Goal: Task Accomplishment & Management: Use online tool/utility

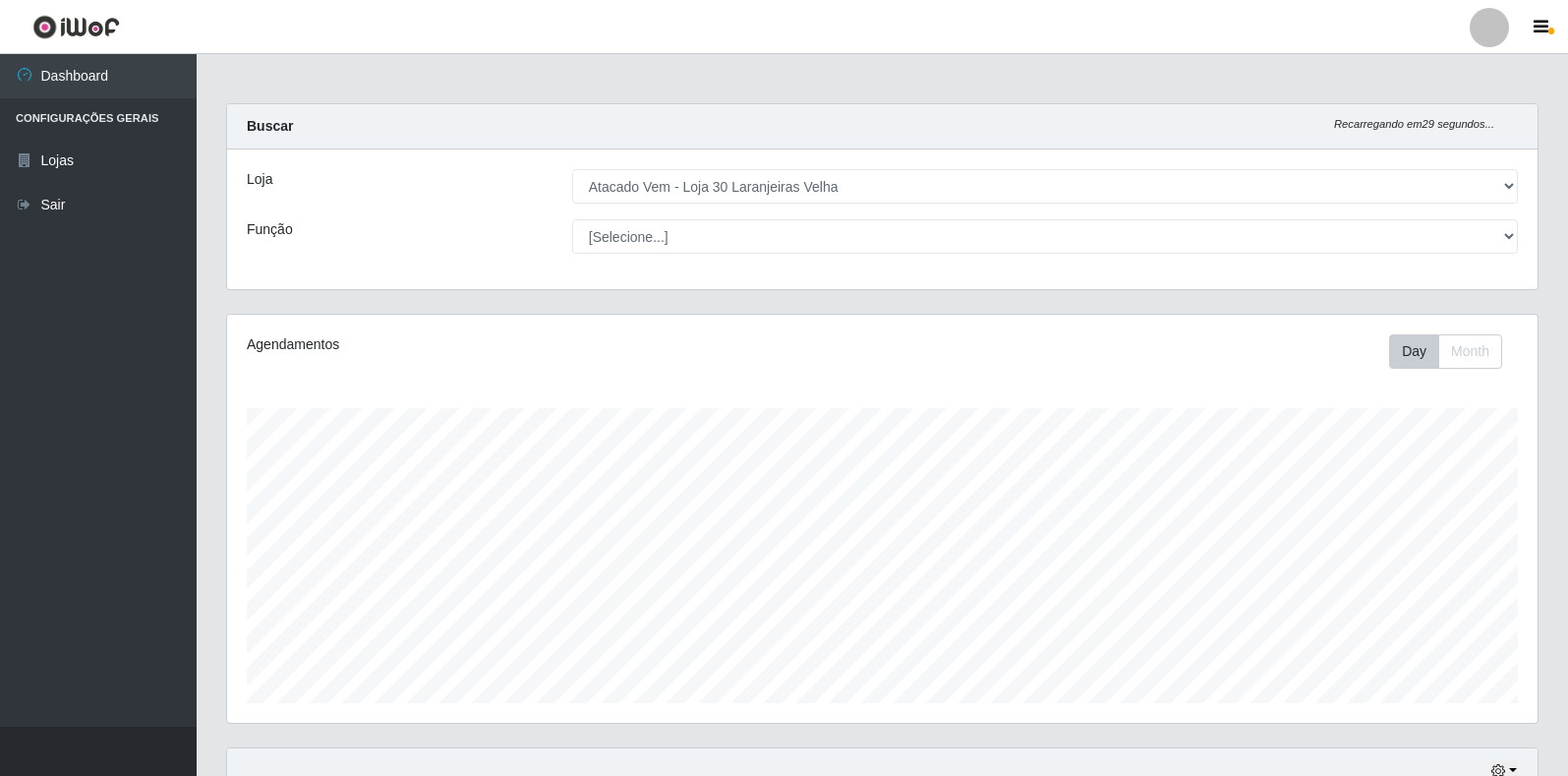
select select "495"
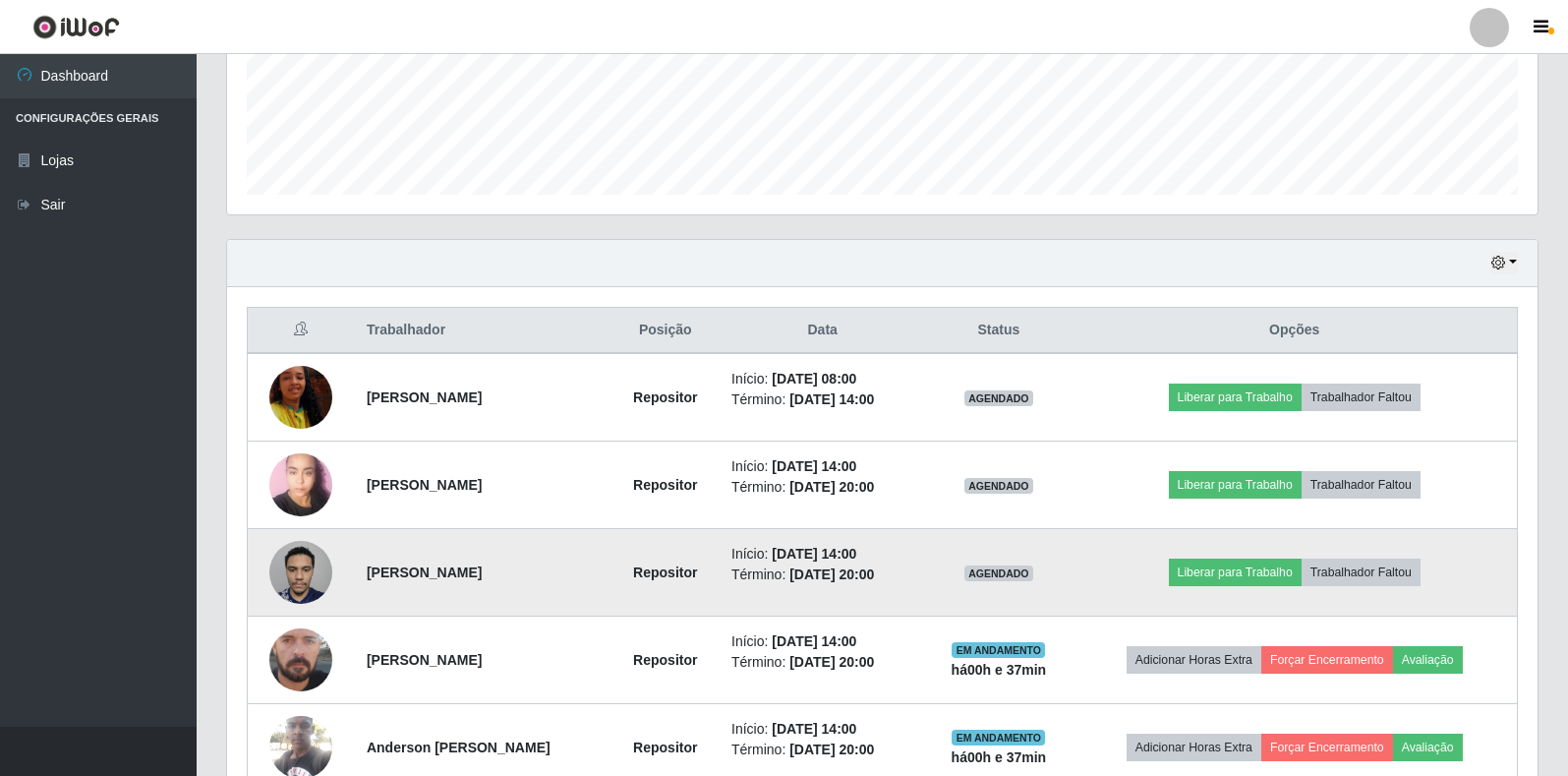
scroll to position [607, 0]
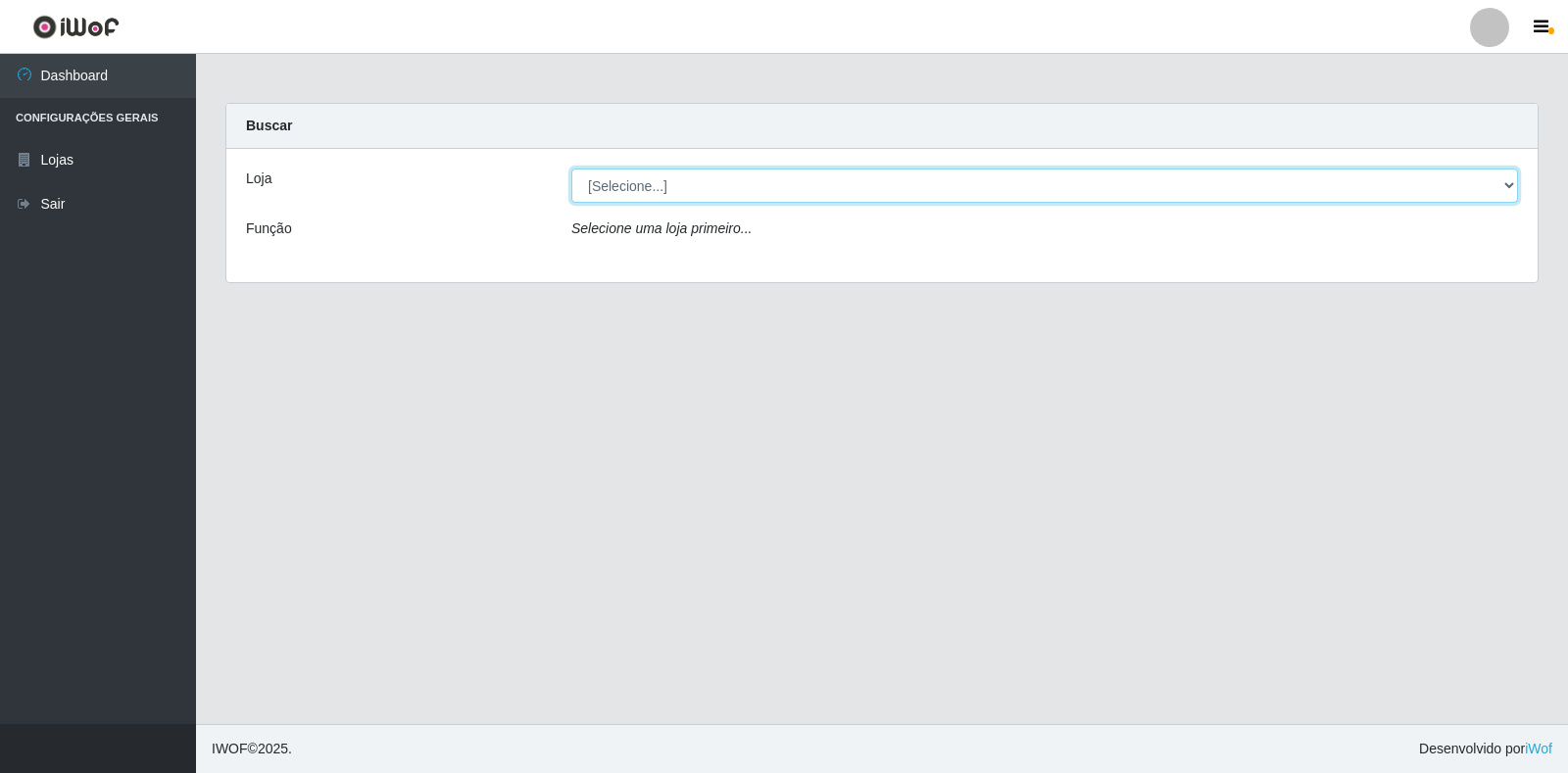
click at [711, 190] on select "[Selecione...] Atacado Vem - Loja 30 Laranjeiras Velha" at bounding box center [1044, 185] width 947 height 34
select select "495"
click at [571, 168] on select "[Selecione...] Atacado Vem - Loja 30 Laranjeiras Velha" at bounding box center [1044, 185] width 947 height 34
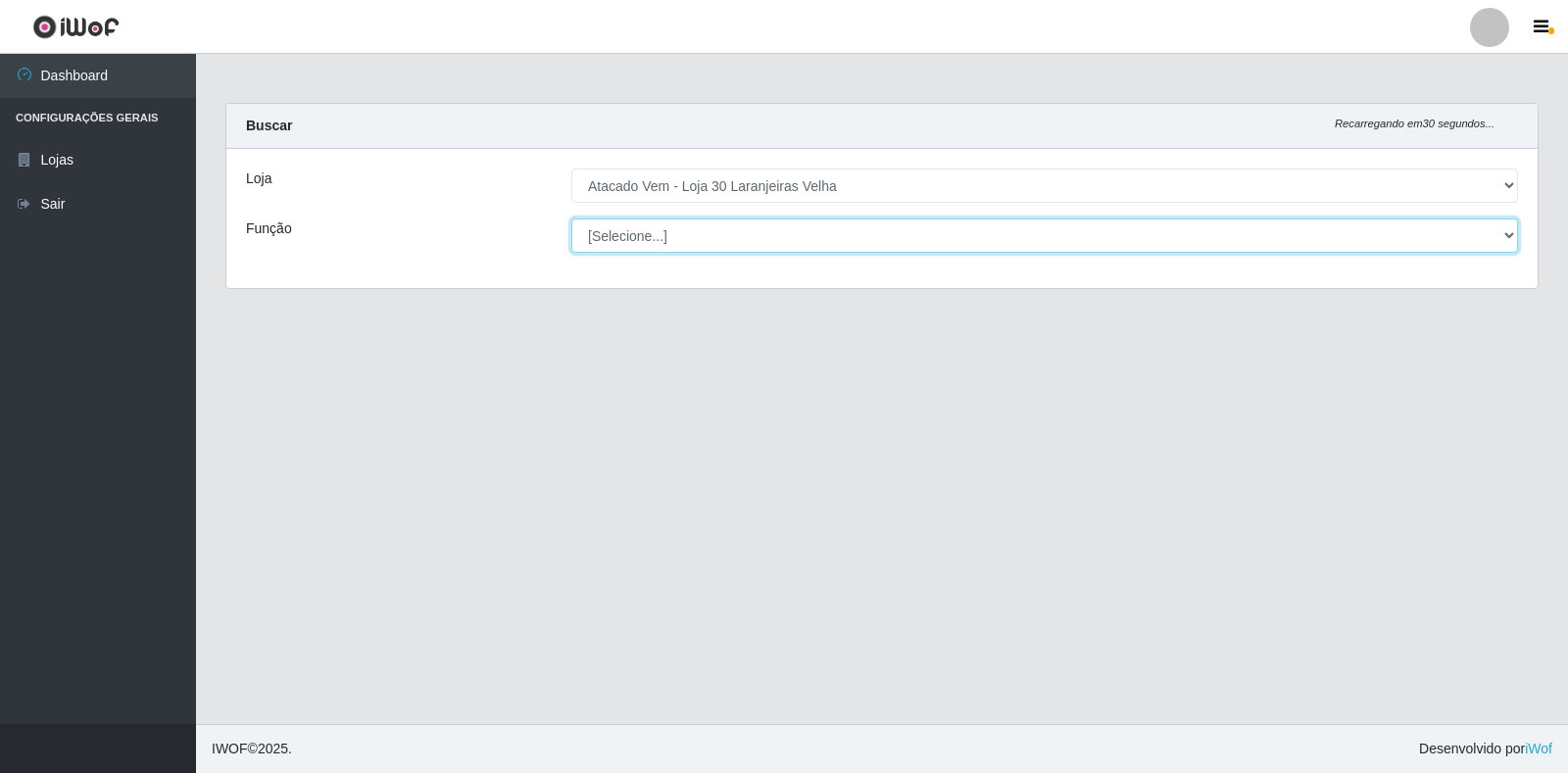
click at [704, 236] on select "[Selecione...] Repositor Repositor + Repositor ++" at bounding box center [1044, 235] width 947 height 34
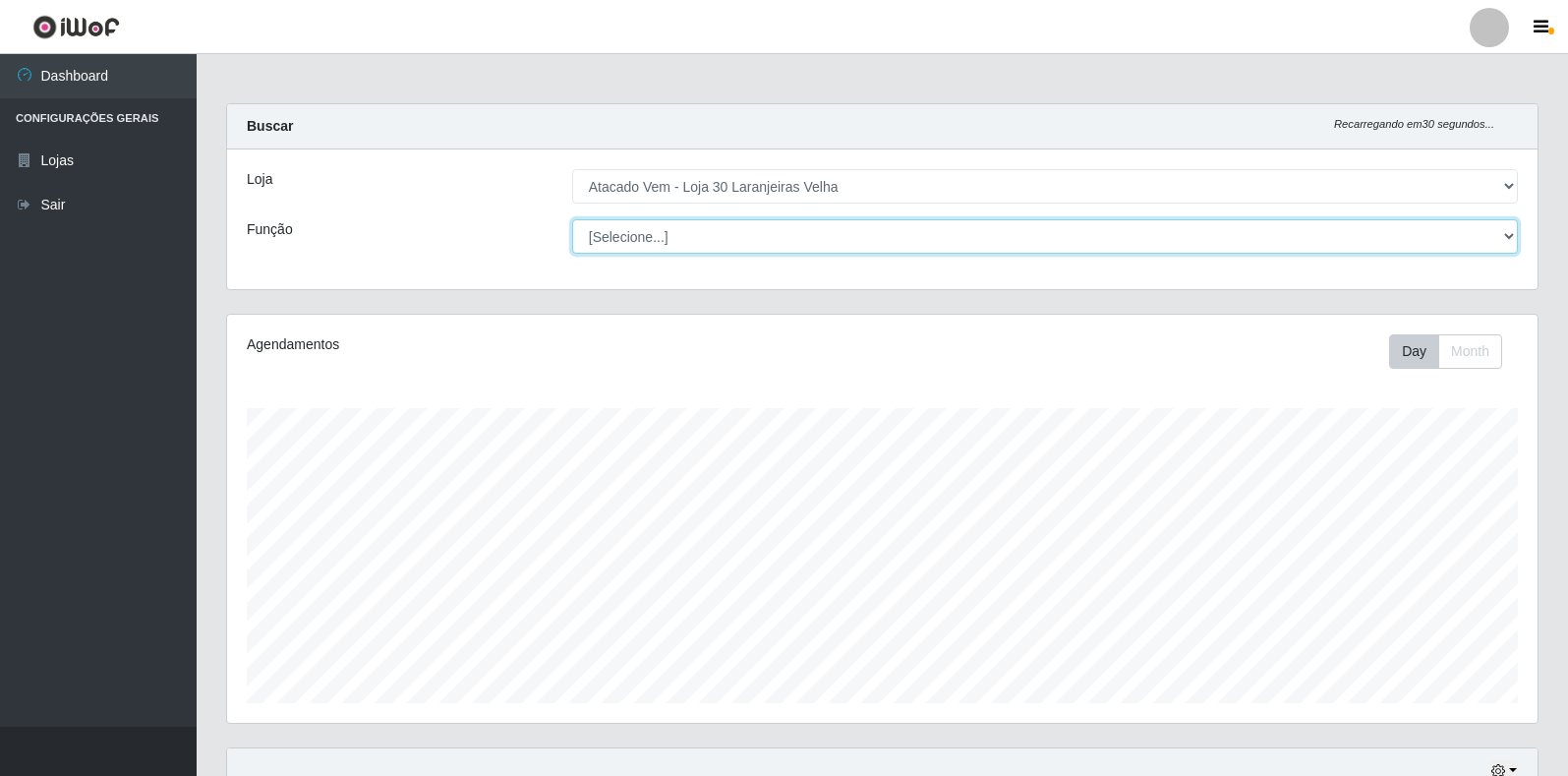
scroll to position [408, 1310]
select select "24"
click at [572, 219] on select "[Selecione...] Repositor Repositor + Repositor ++" at bounding box center [1044, 236] width 946 height 35
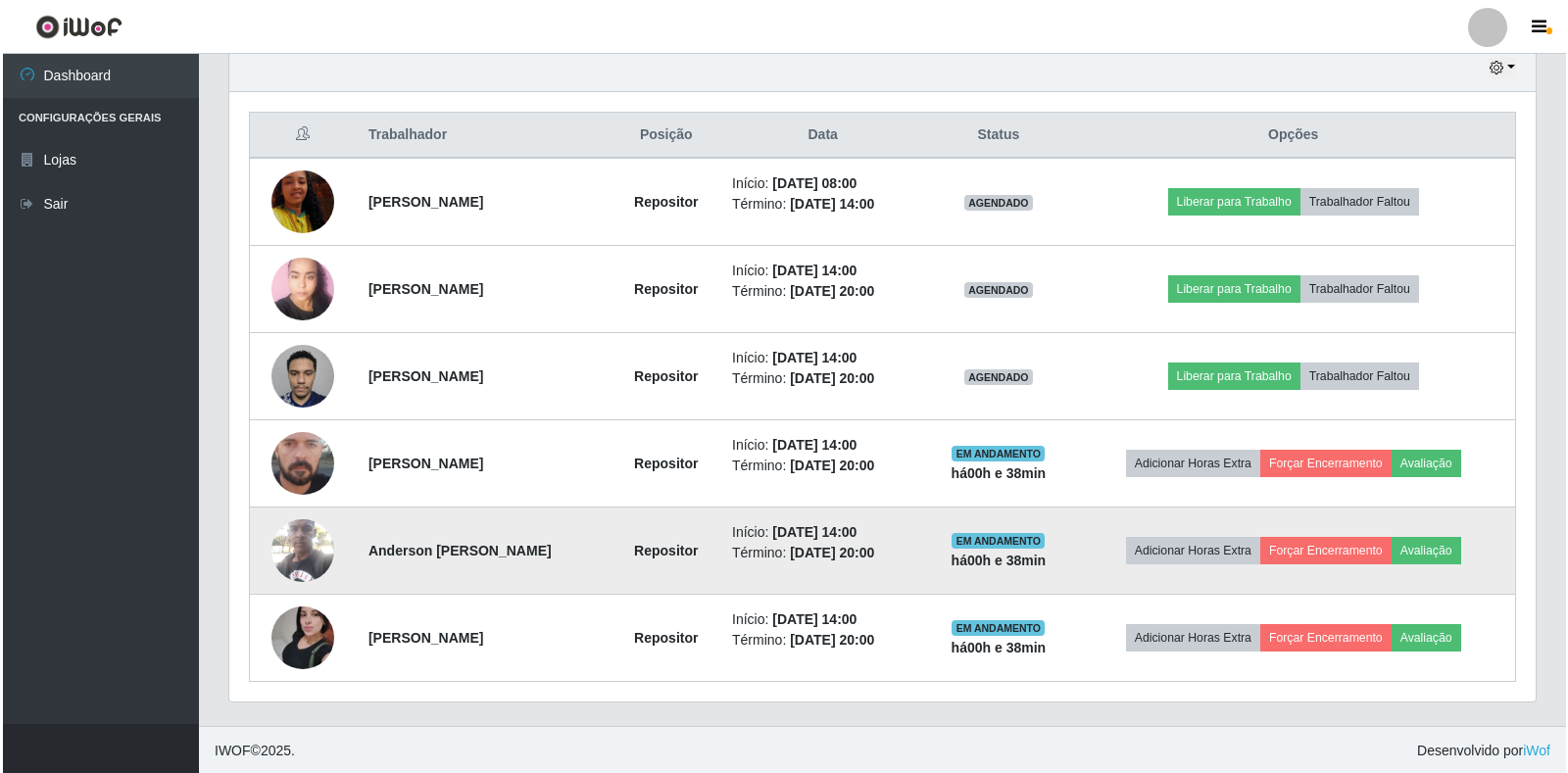
scroll to position [702, 0]
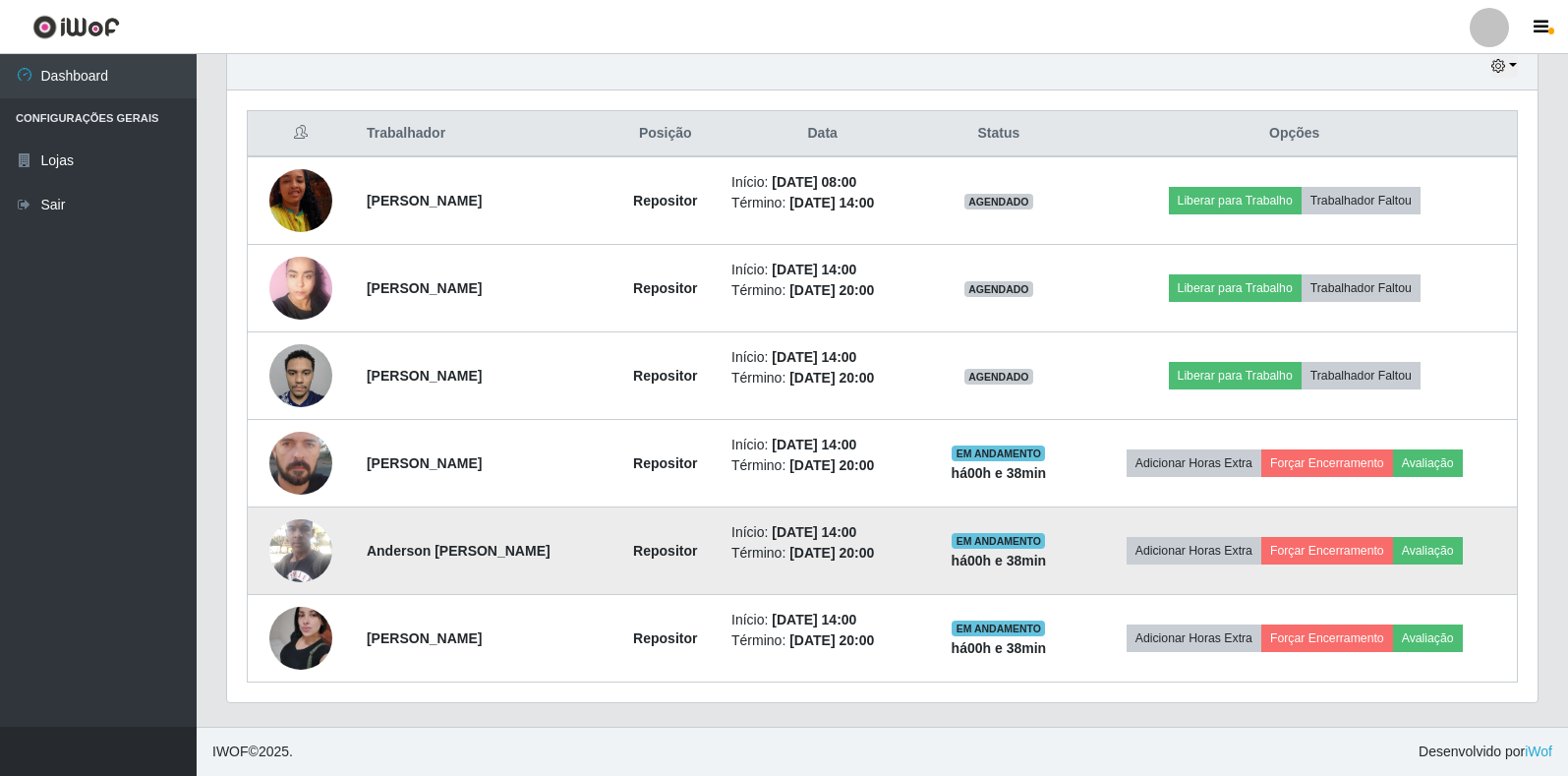
click at [289, 530] on img at bounding box center [301, 550] width 63 height 84
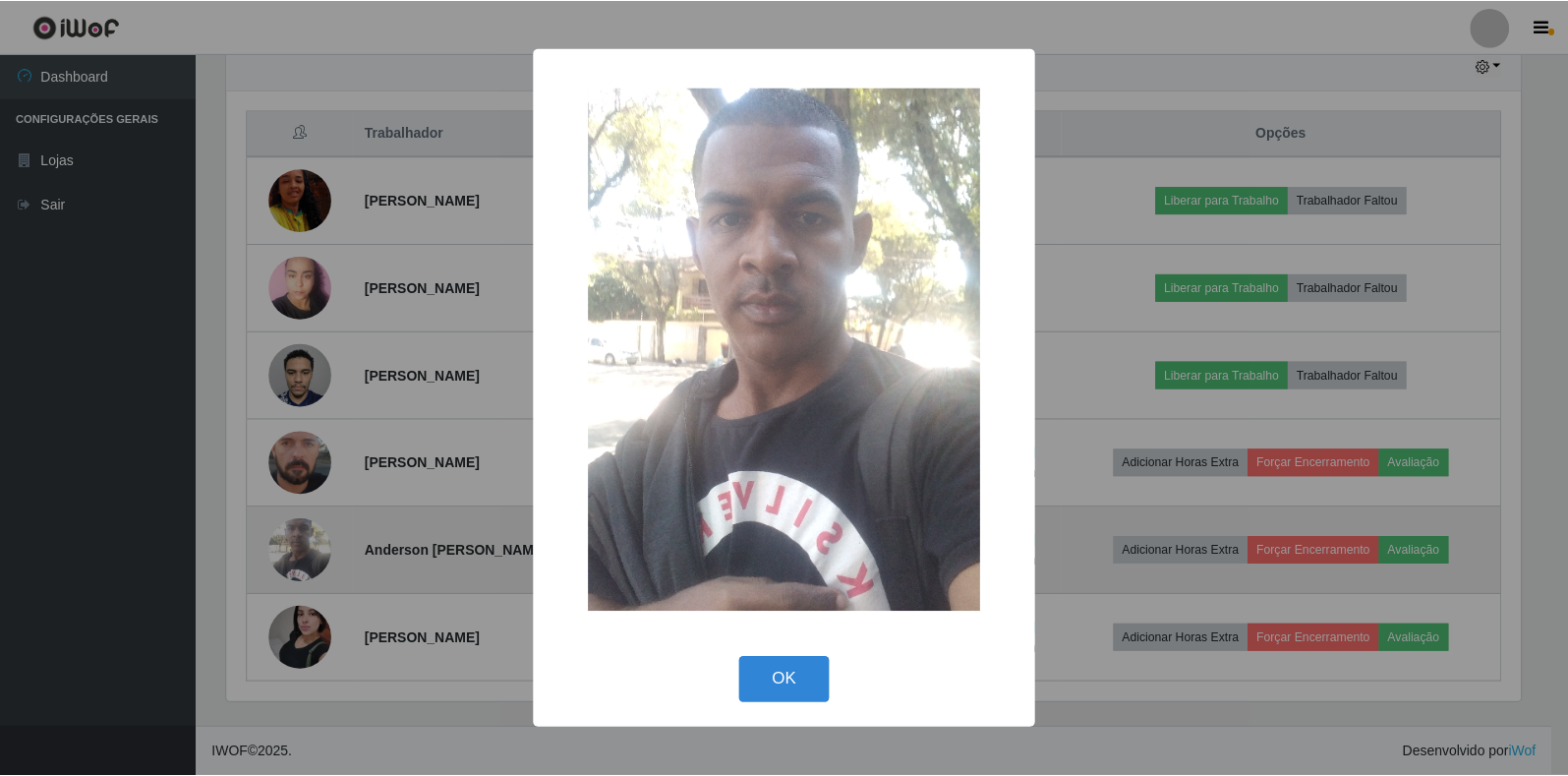
scroll to position [408, 1298]
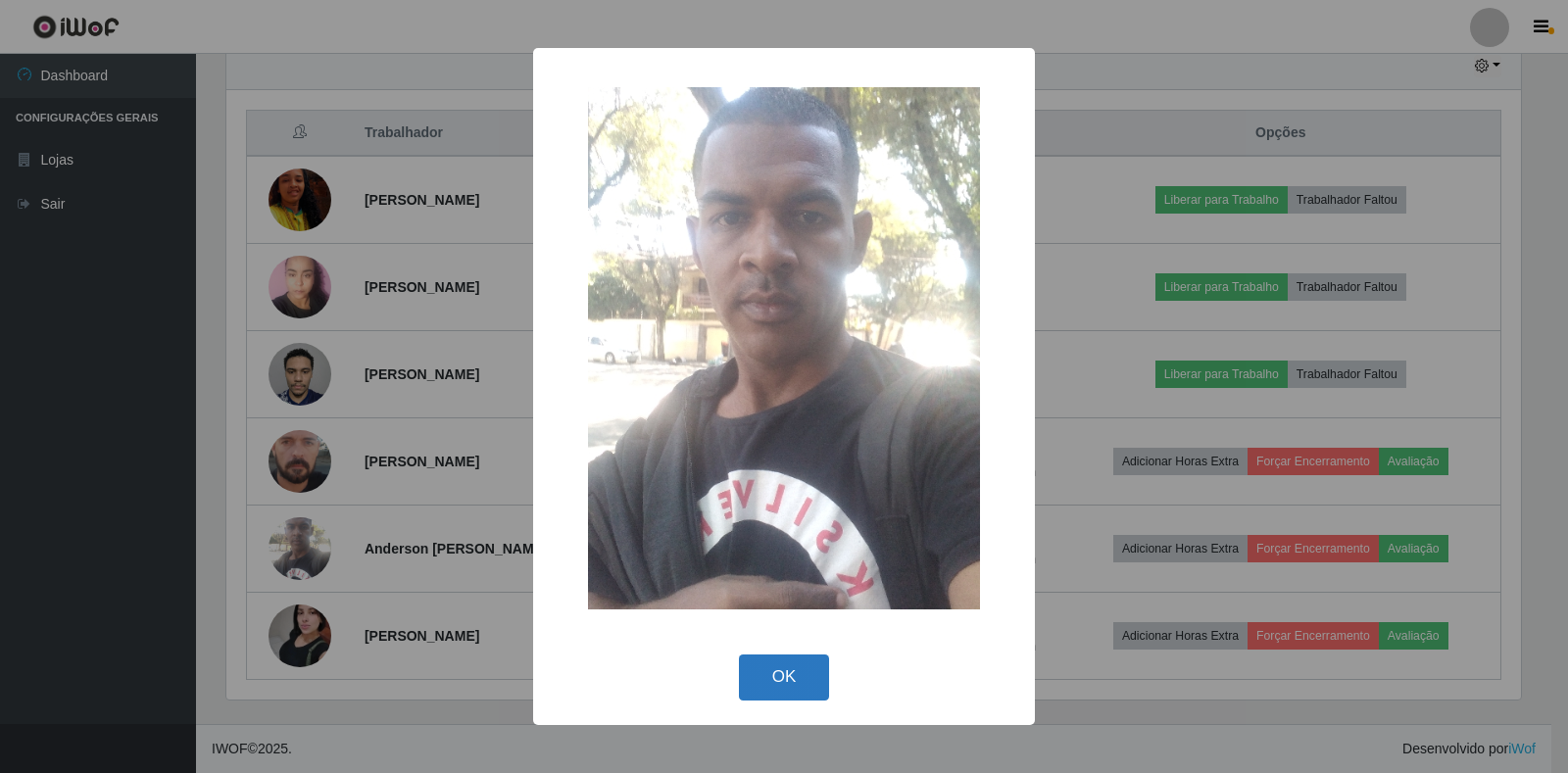
click at [787, 660] on button "OK" at bounding box center [784, 677] width 92 height 46
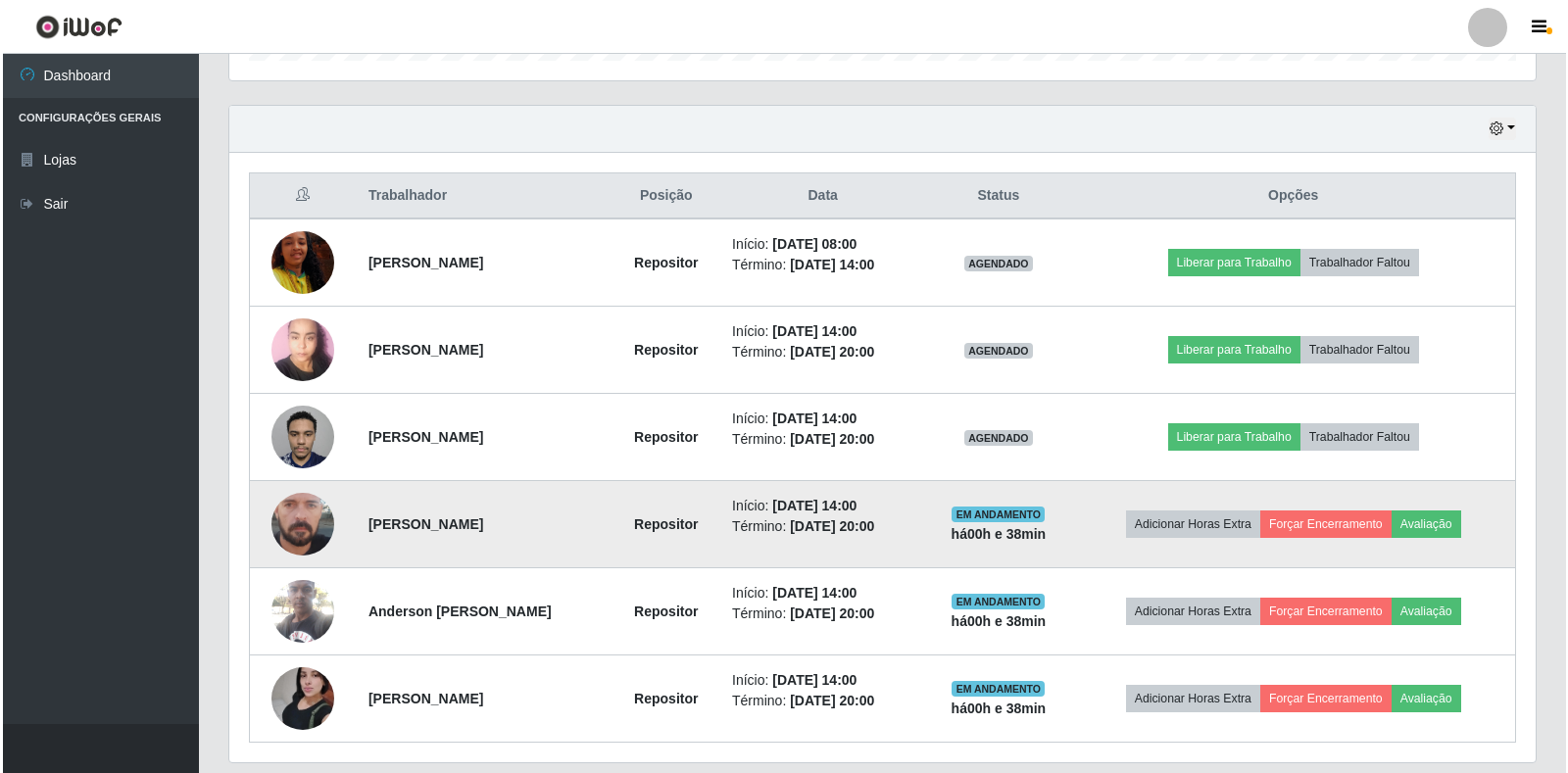
scroll to position [605, 0]
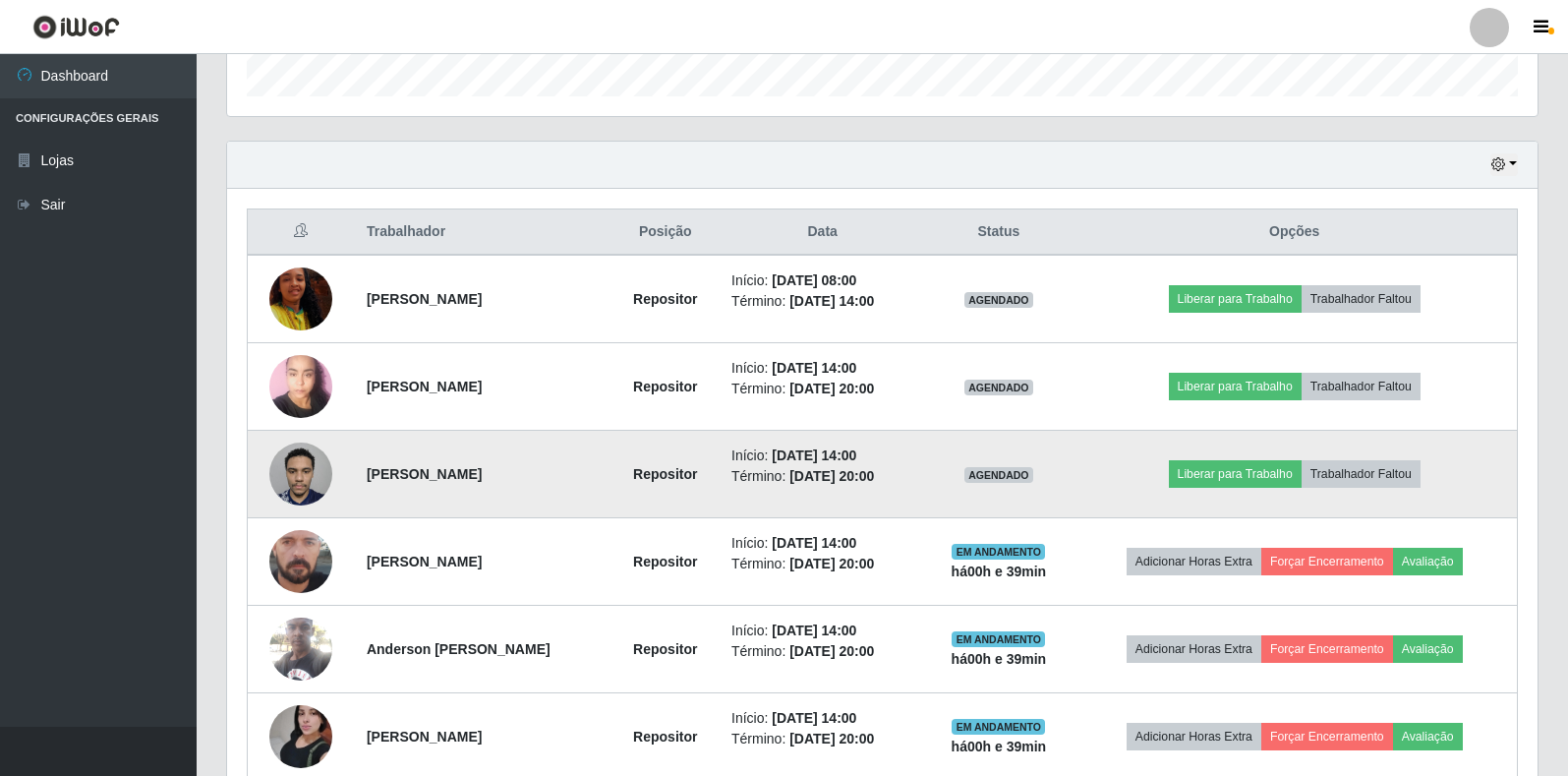
click at [290, 457] on img at bounding box center [301, 474] width 63 height 84
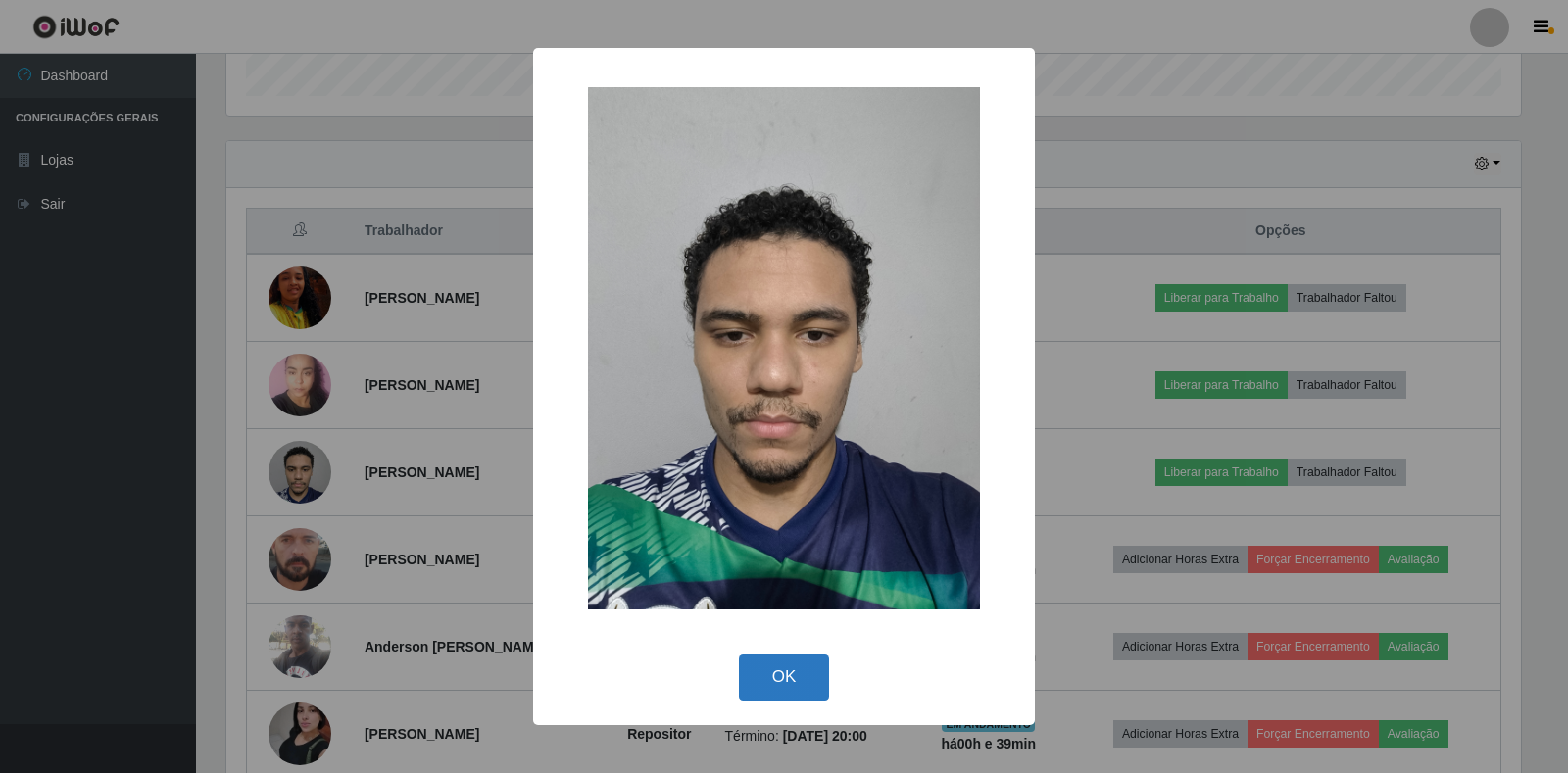
click at [807, 683] on button "OK" at bounding box center [784, 677] width 92 height 46
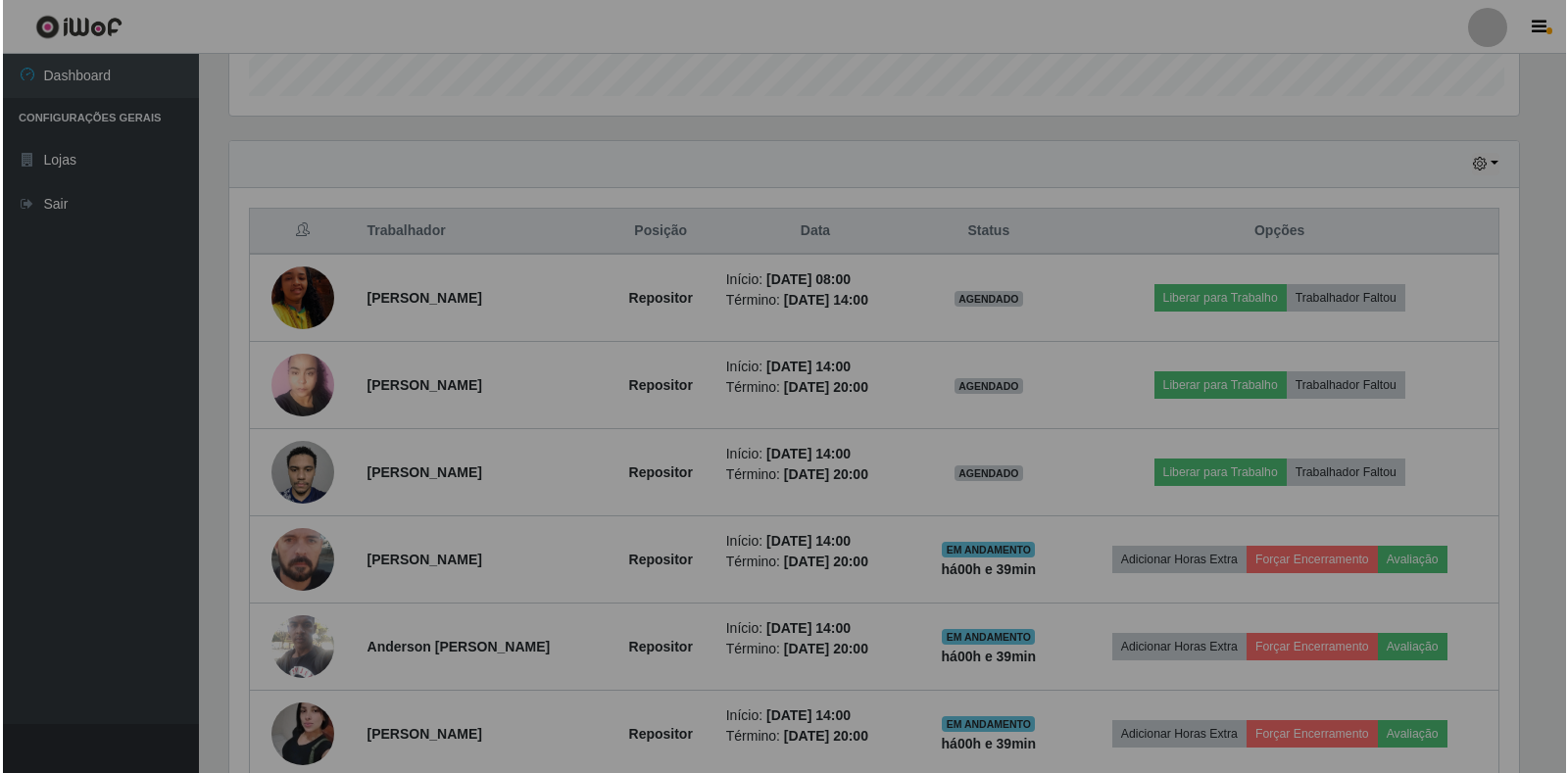
scroll to position [407, 1306]
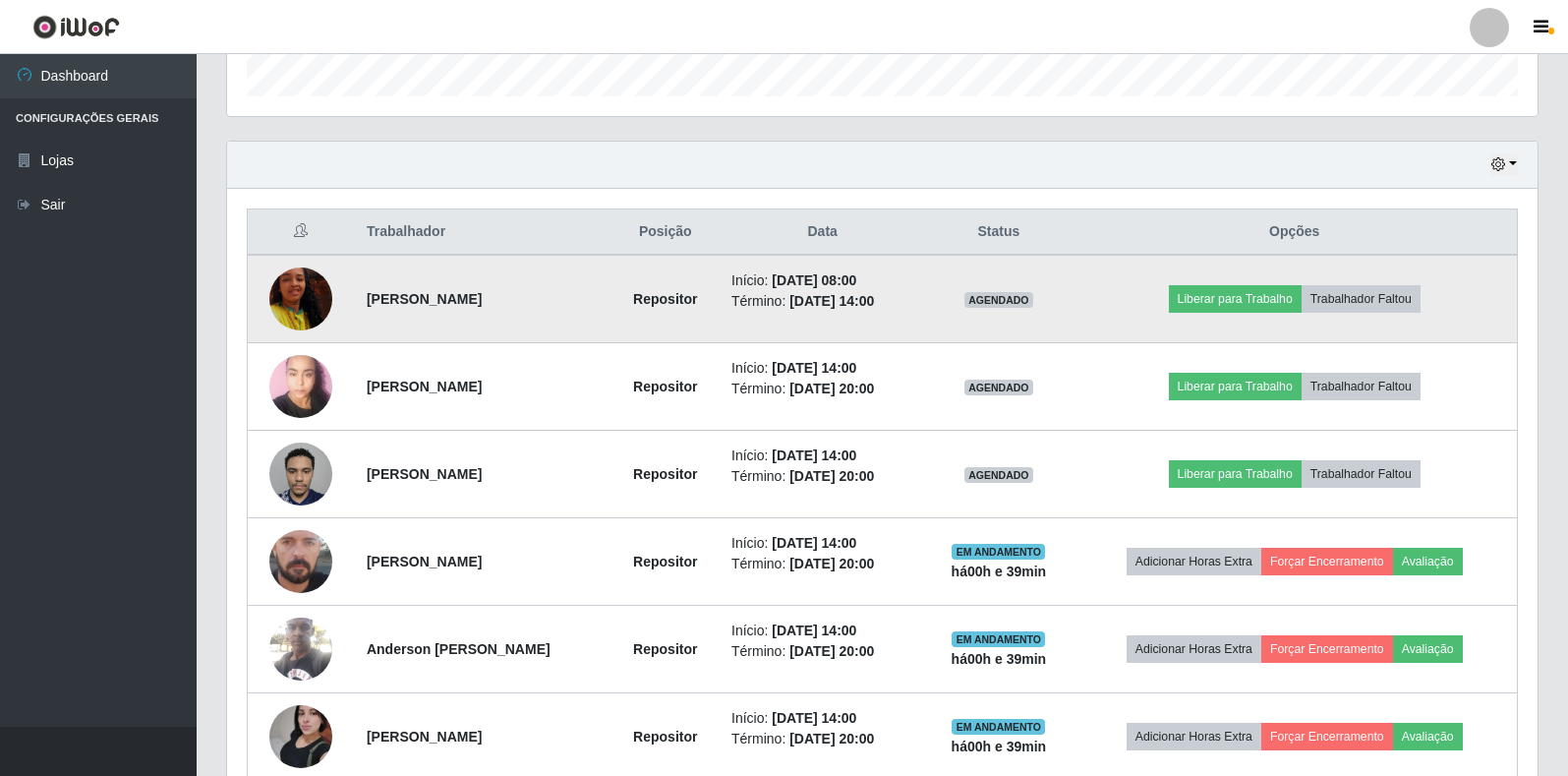
click at [300, 299] on img at bounding box center [301, 299] width 63 height 112
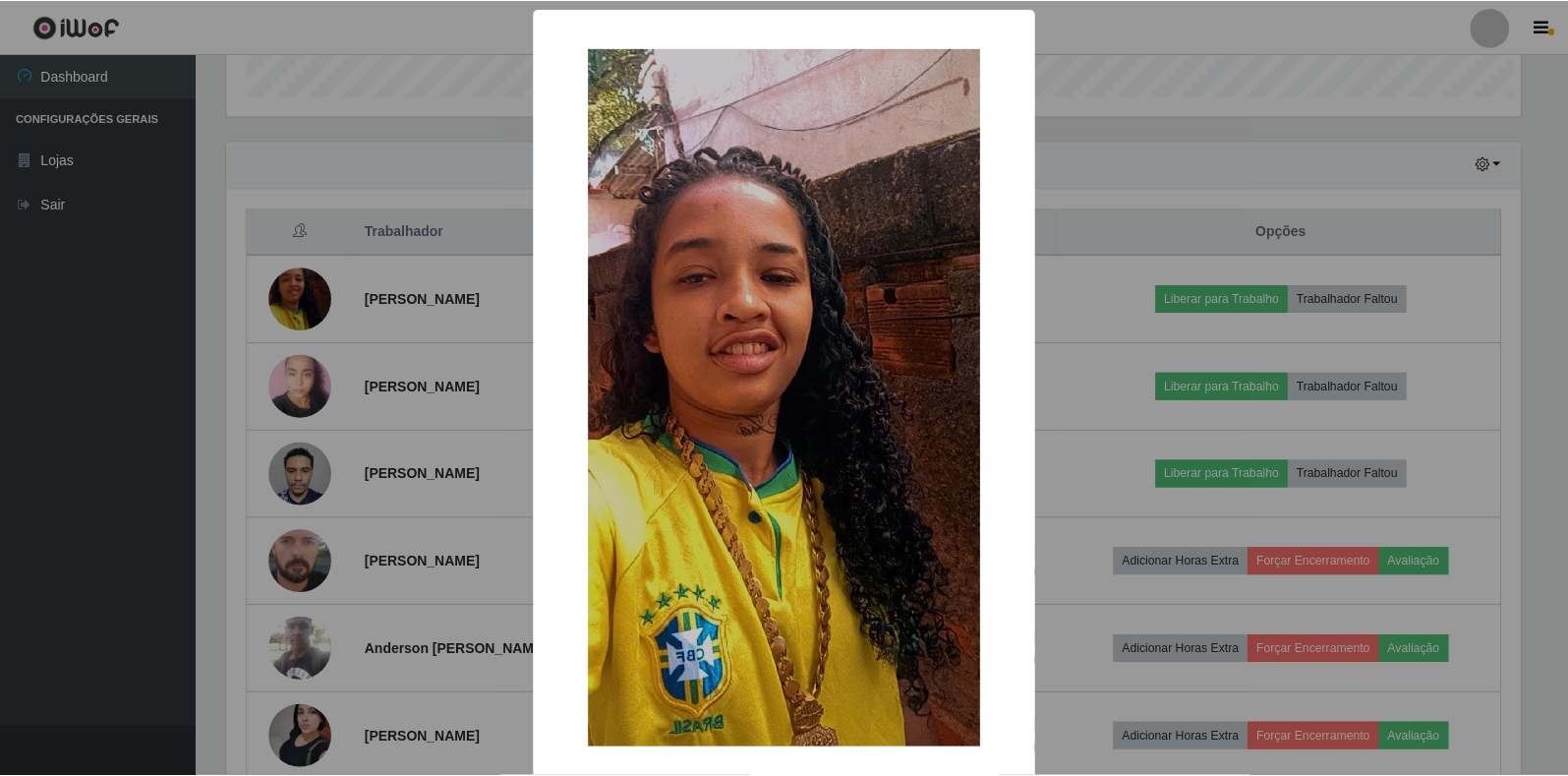
scroll to position [408, 1298]
click at [1160, 153] on div "× OK Cancel" at bounding box center [786, 388] width 1573 height 776
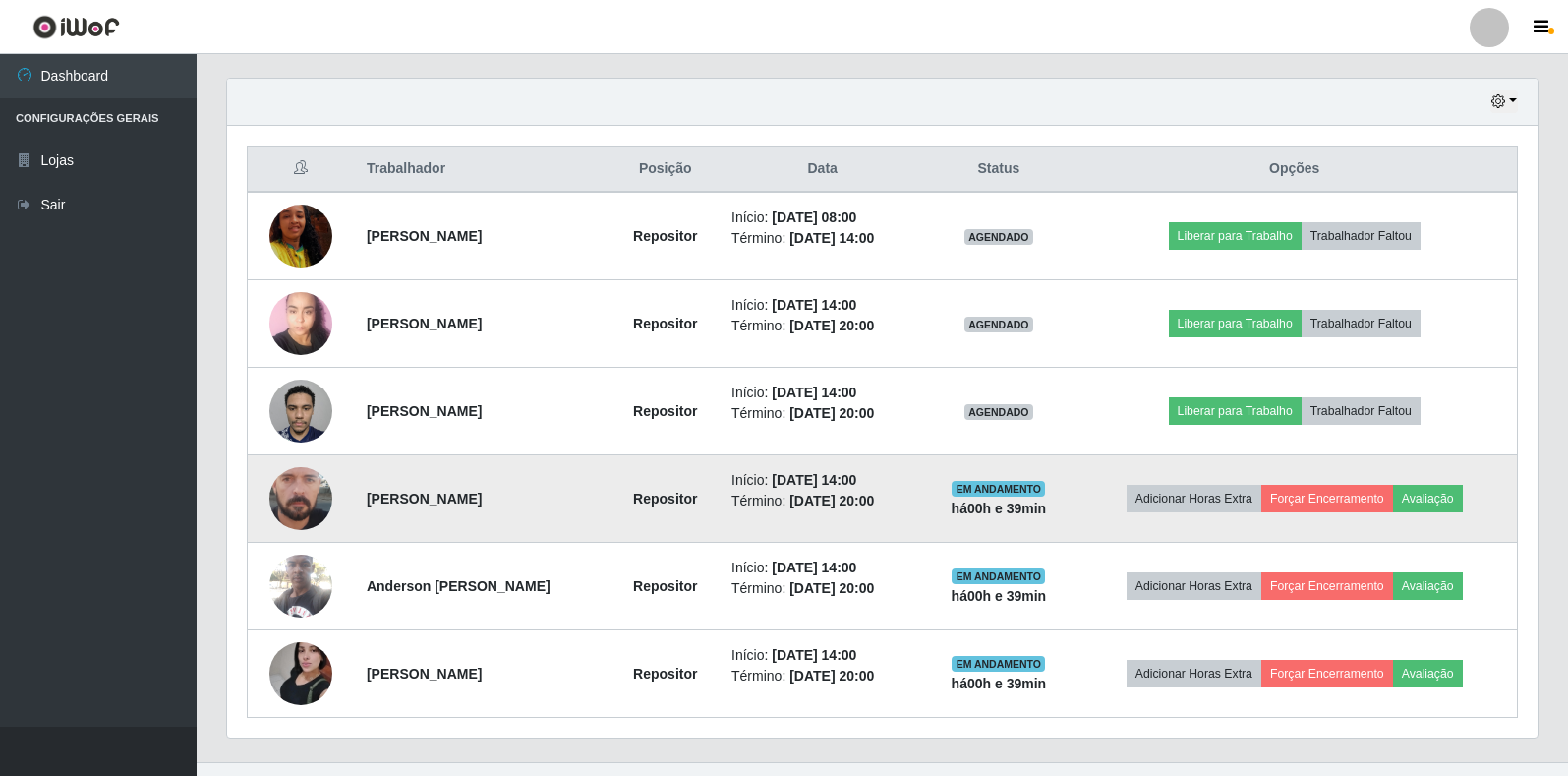
scroll to position [705, 0]
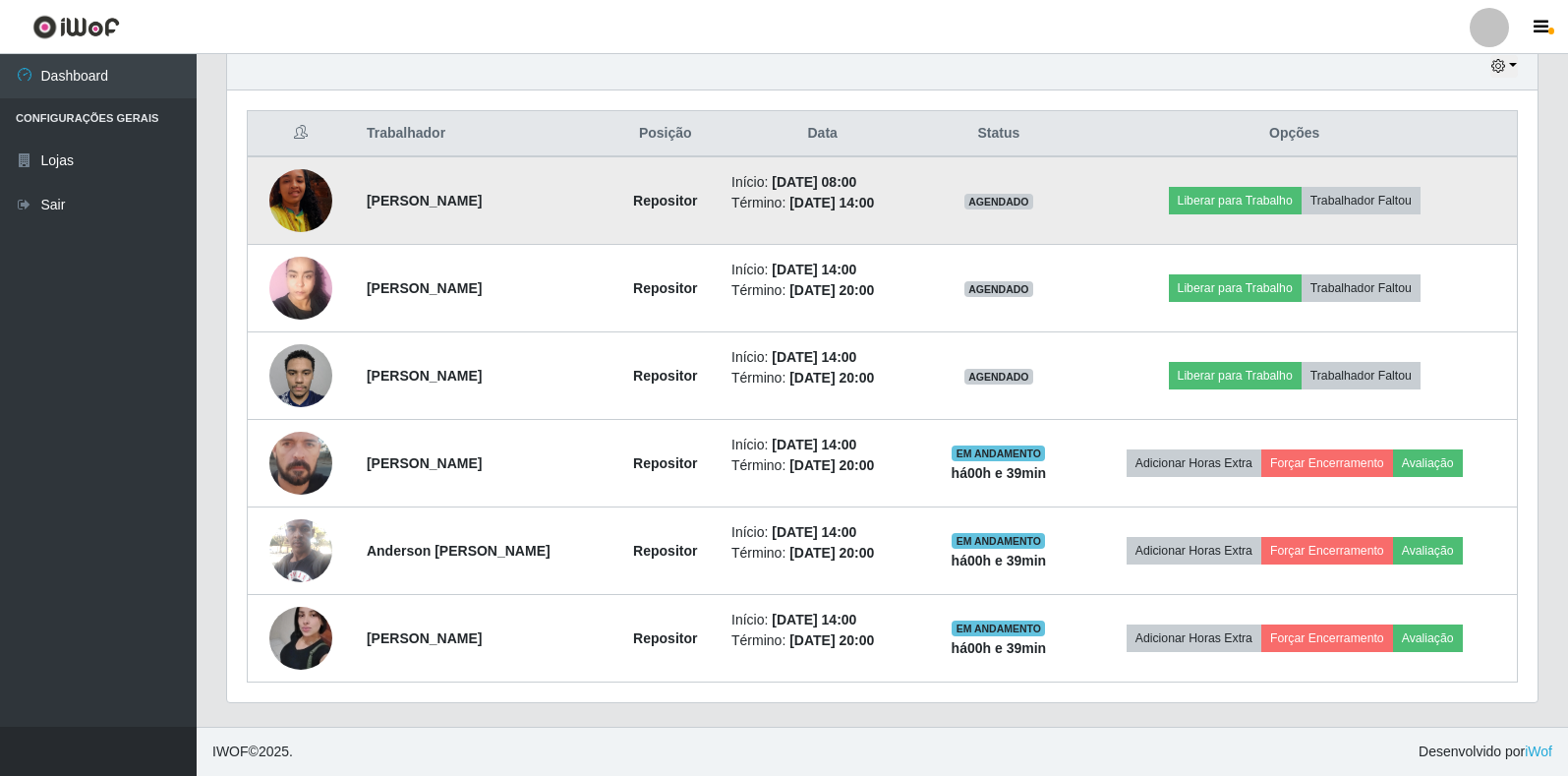
click at [303, 201] on img at bounding box center [301, 200] width 63 height 112
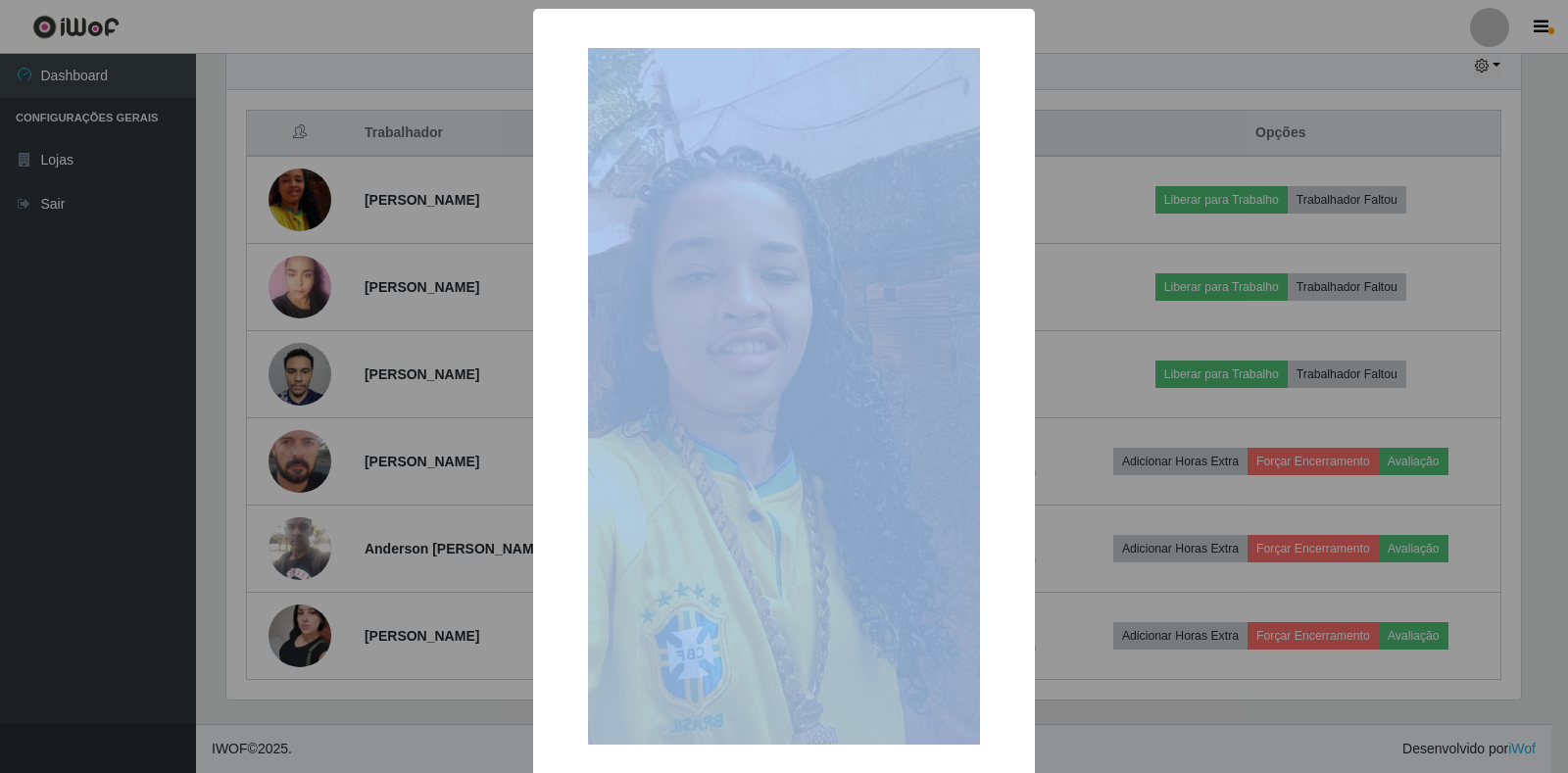
click at [1281, 46] on div "× OK Cancel" at bounding box center [784, 386] width 1568 height 773
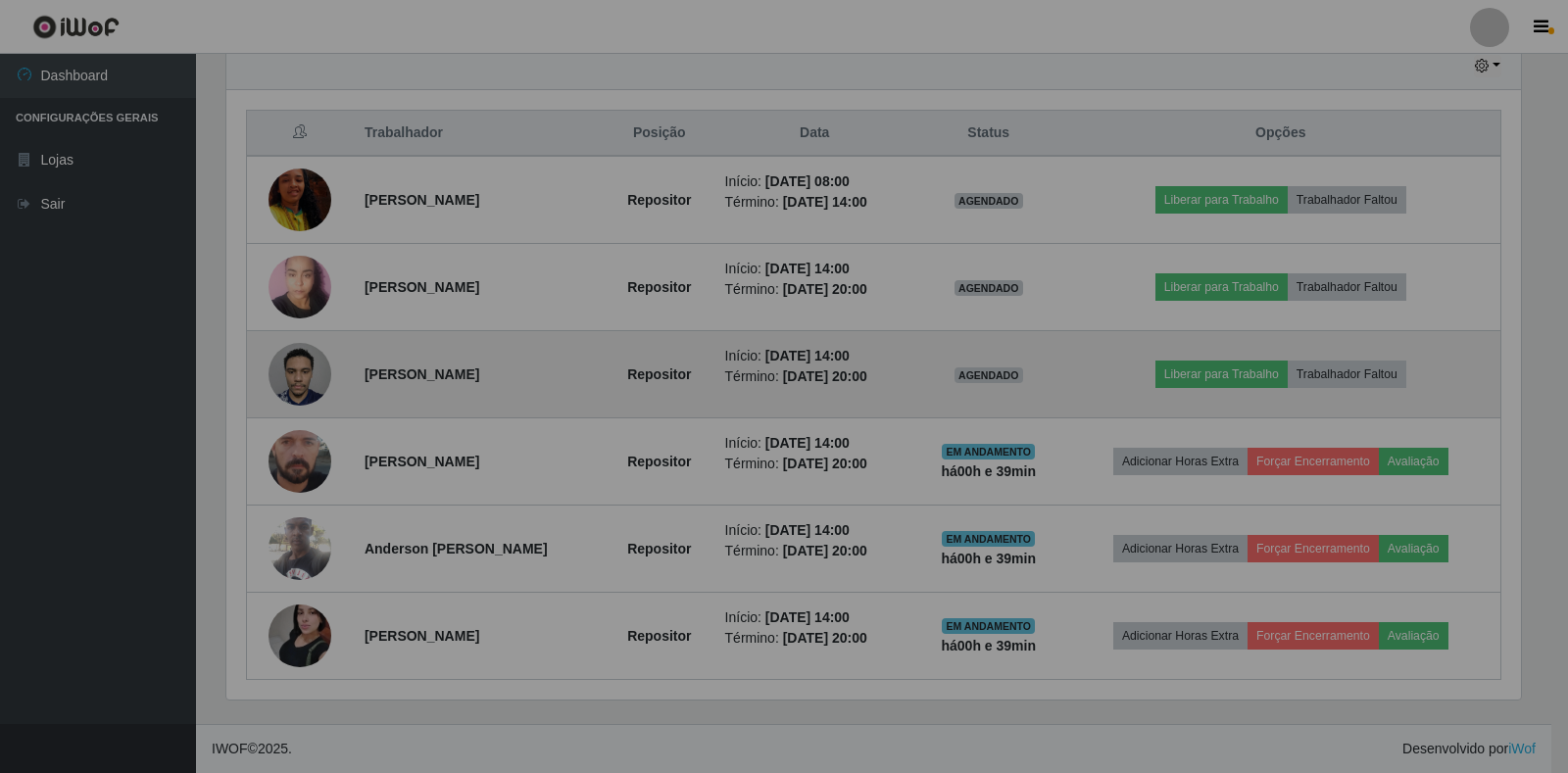
scroll to position [407, 1306]
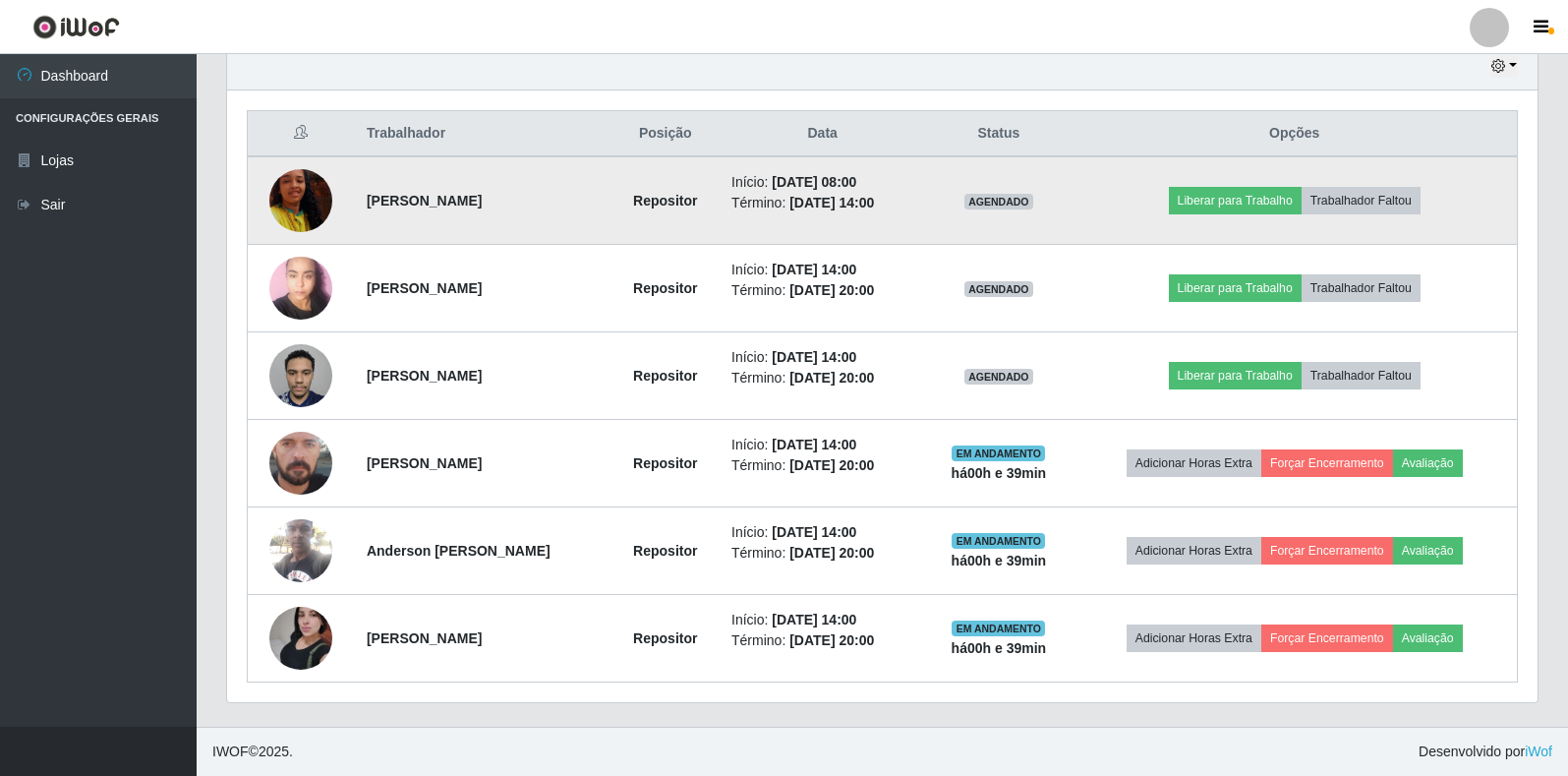
click at [301, 192] on img at bounding box center [301, 200] width 63 height 112
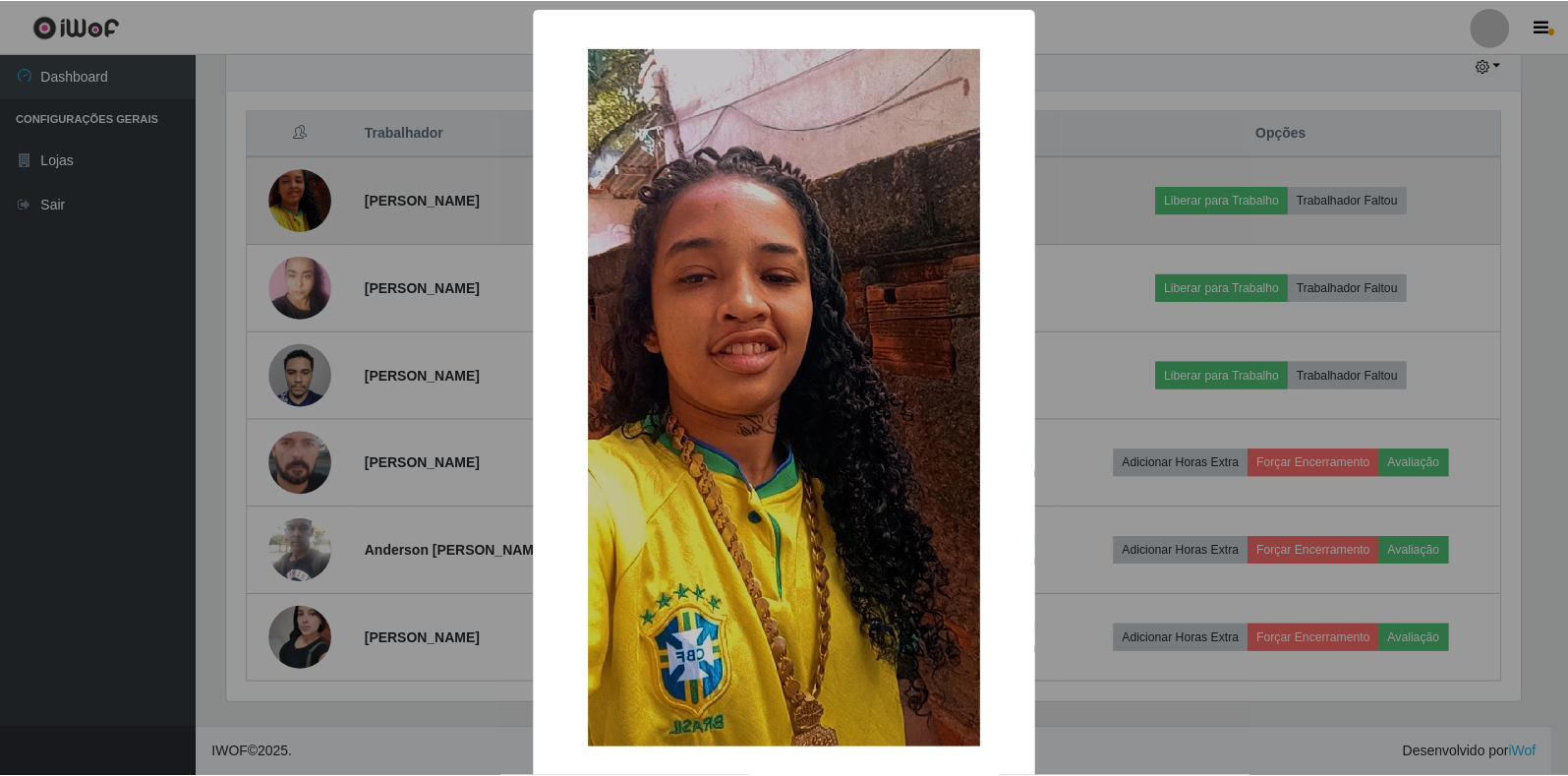
scroll to position [408, 1298]
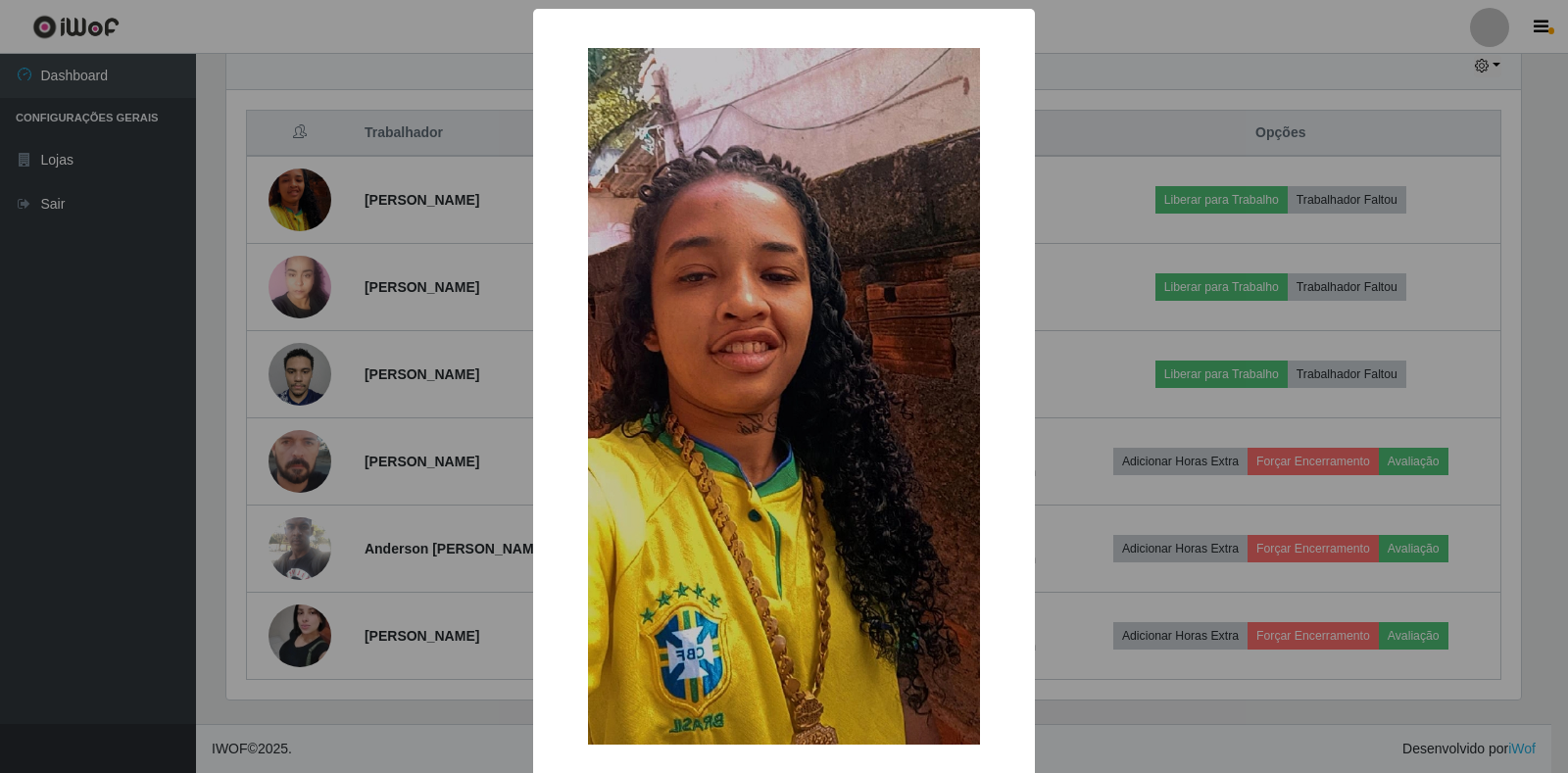
click at [775, 345] on img at bounding box center [784, 396] width 392 height 696
click at [1263, 32] on div "× OK Cancel" at bounding box center [784, 386] width 1568 height 773
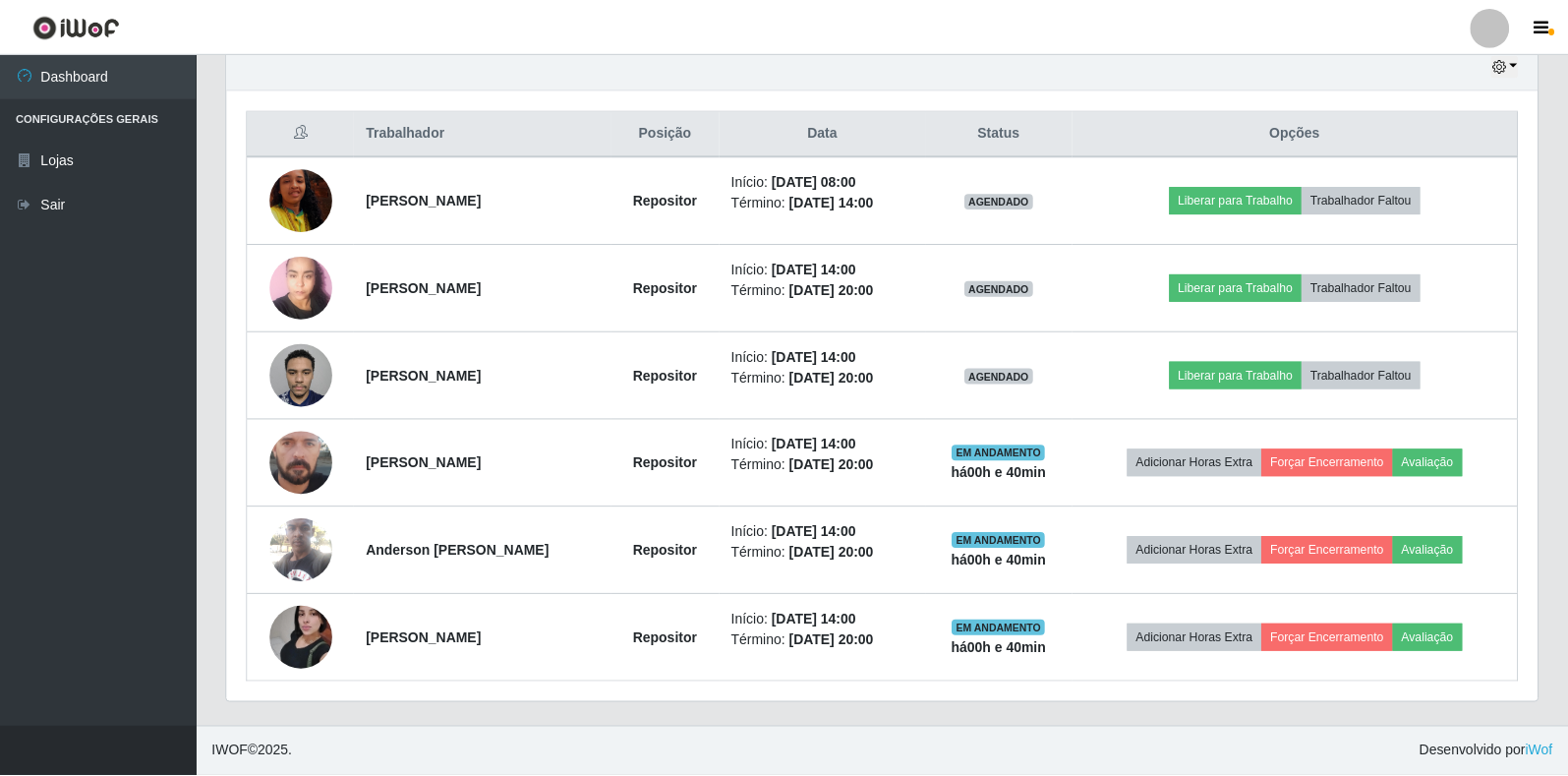
scroll to position [408, 1310]
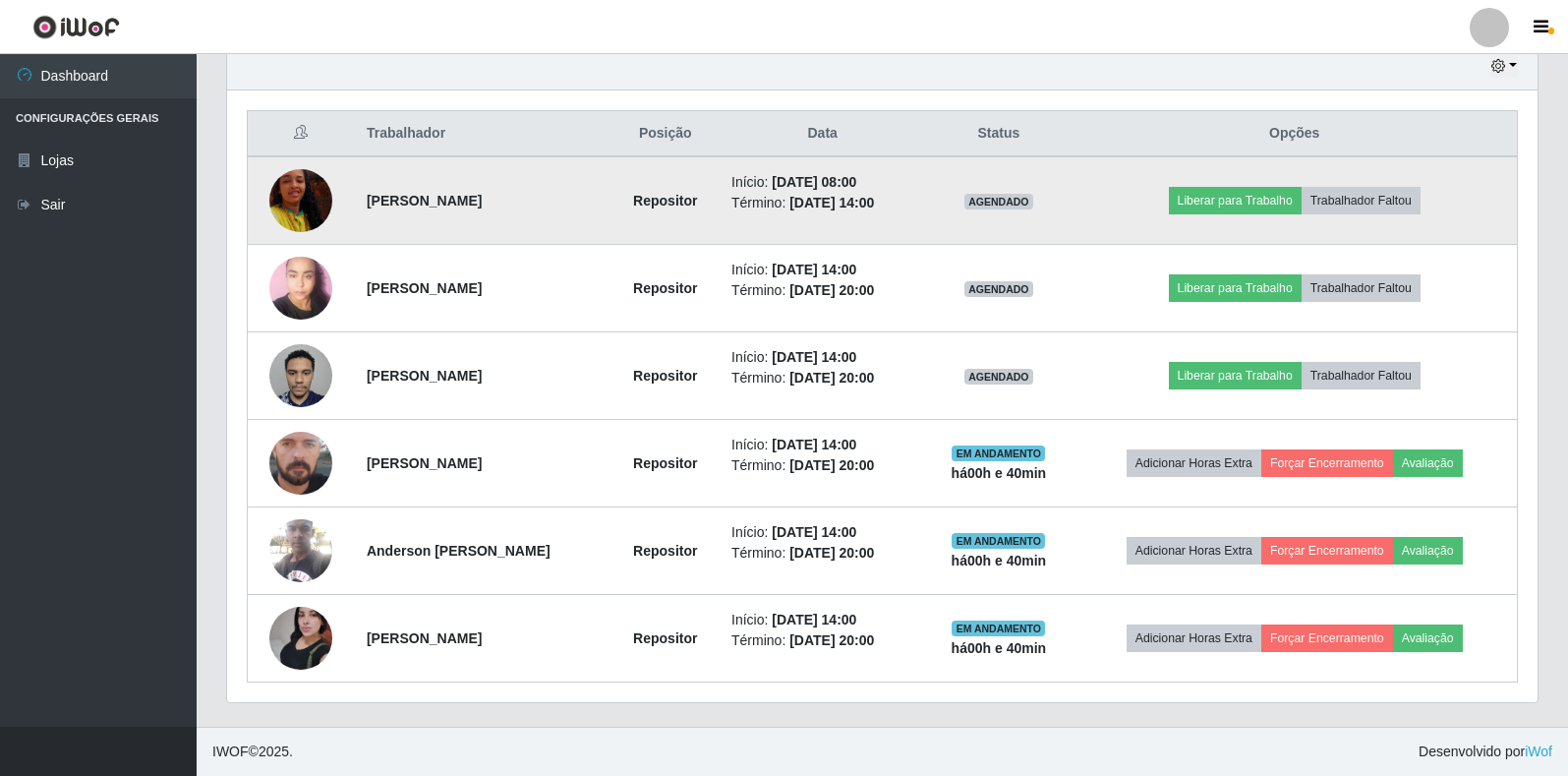
click at [305, 215] on img at bounding box center [301, 200] width 63 height 112
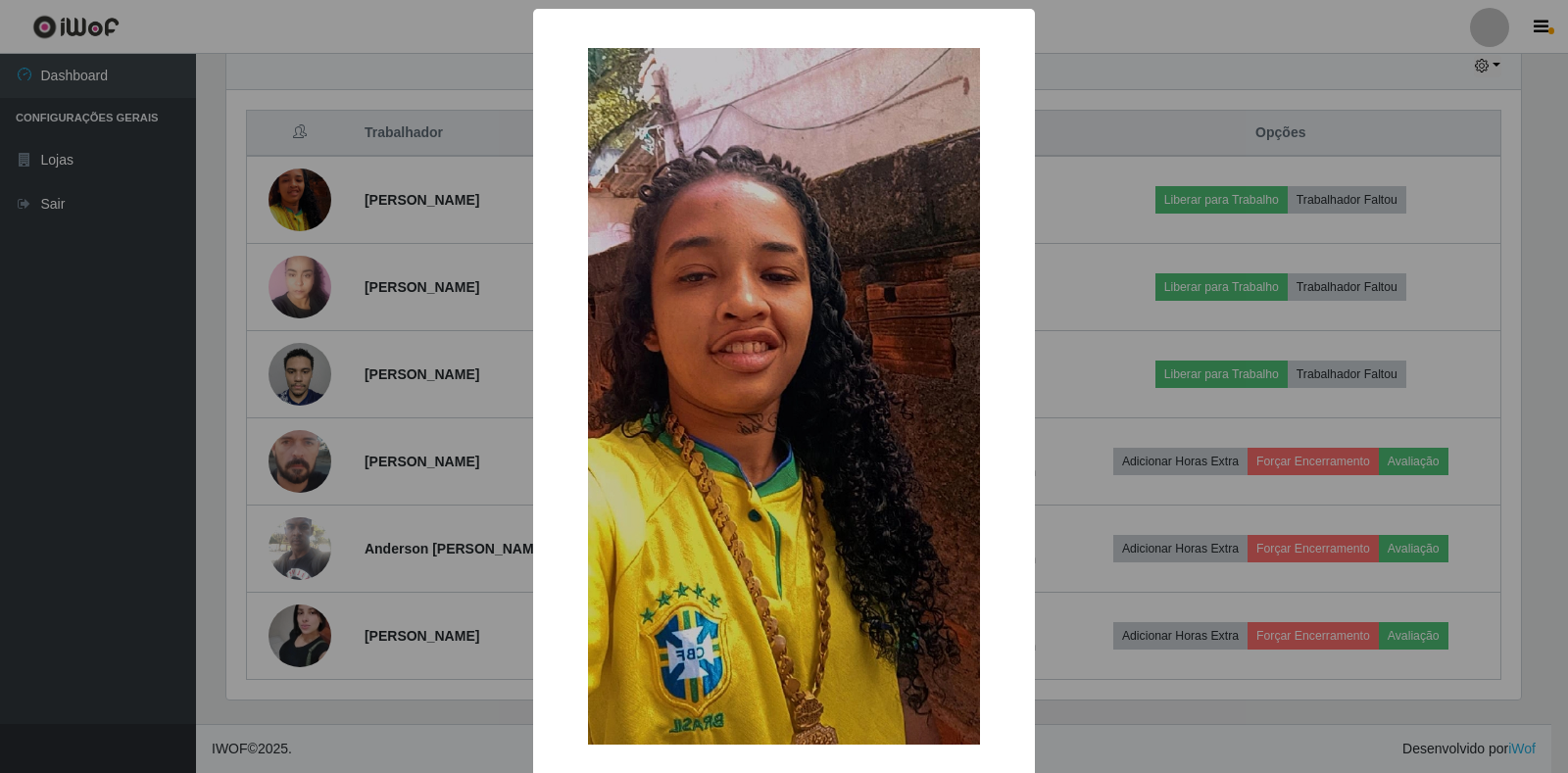
click at [1144, 97] on div "× OK Cancel" at bounding box center [784, 386] width 1568 height 773
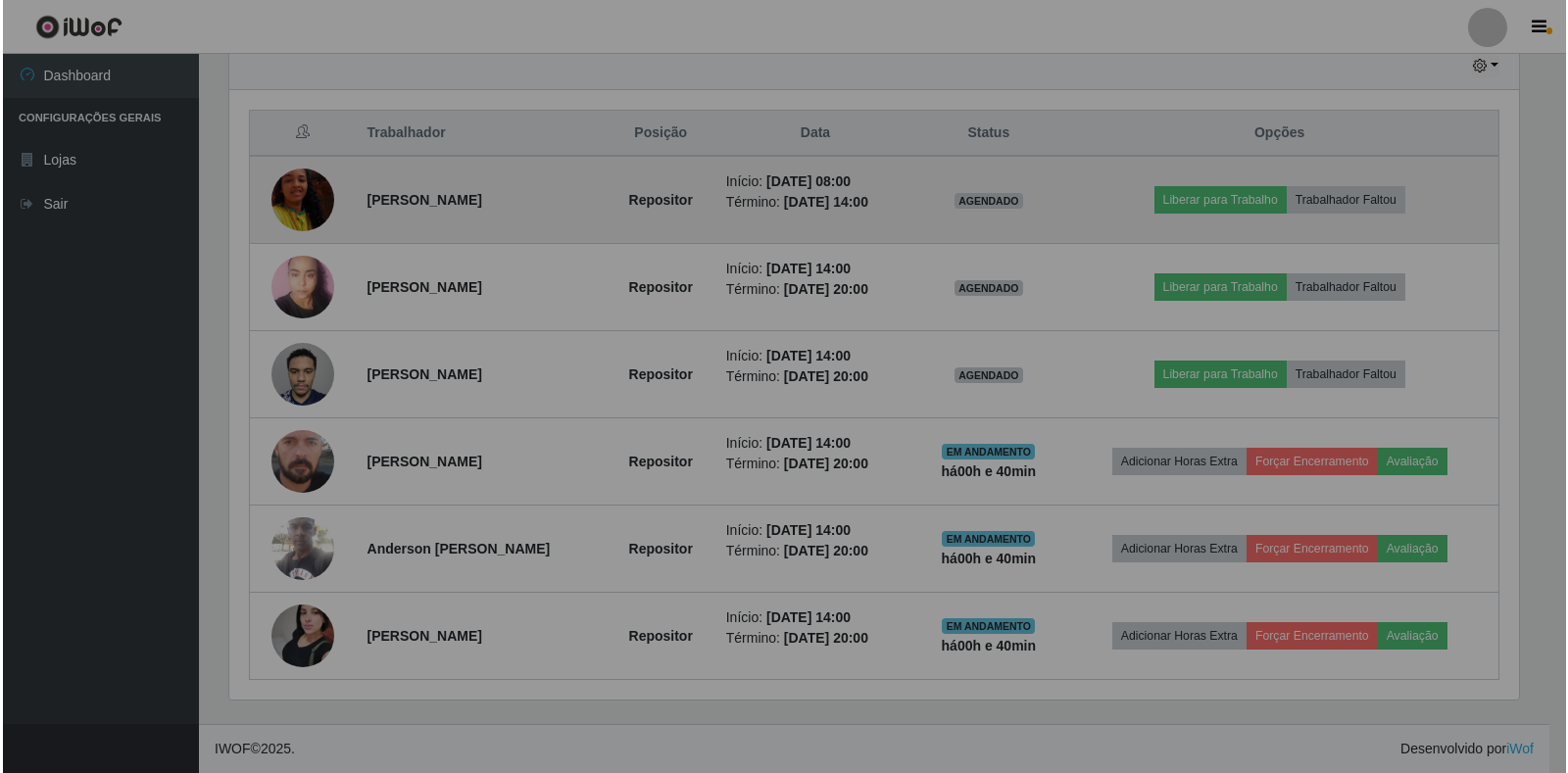
scroll to position [407, 1306]
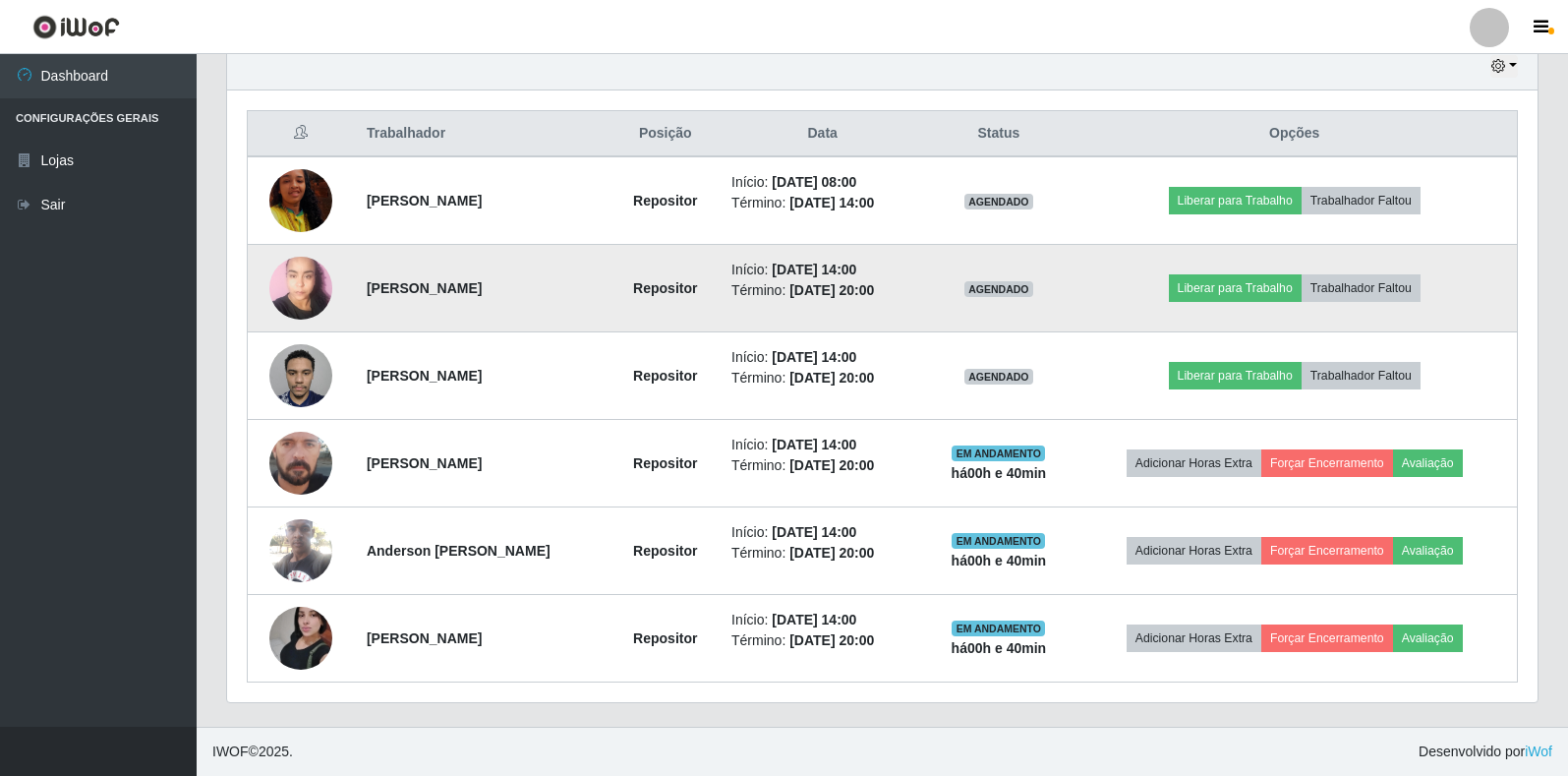
click at [309, 279] on img at bounding box center [301, 288] width 63 height 84
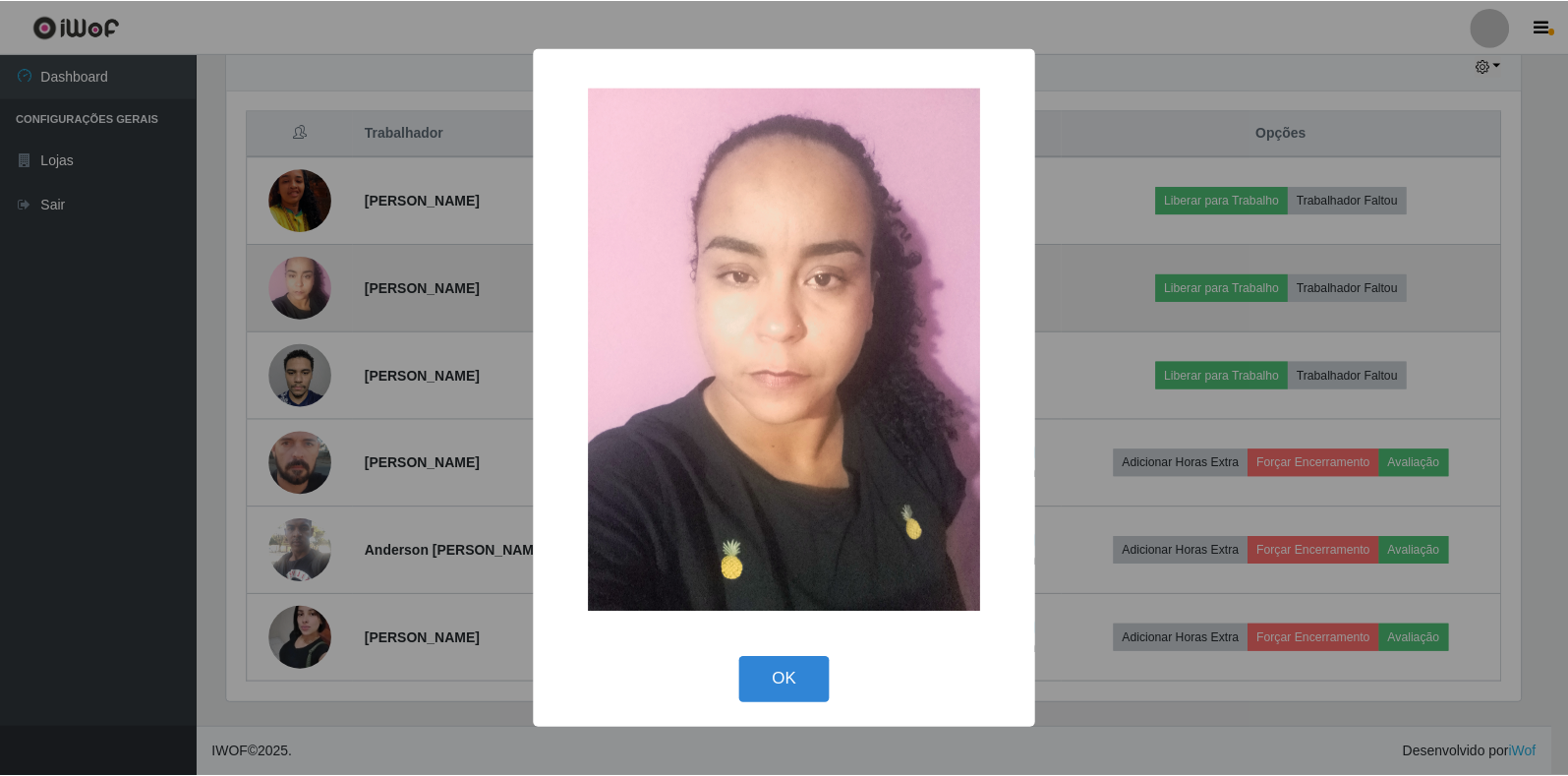
scroll to position [408, 1298]
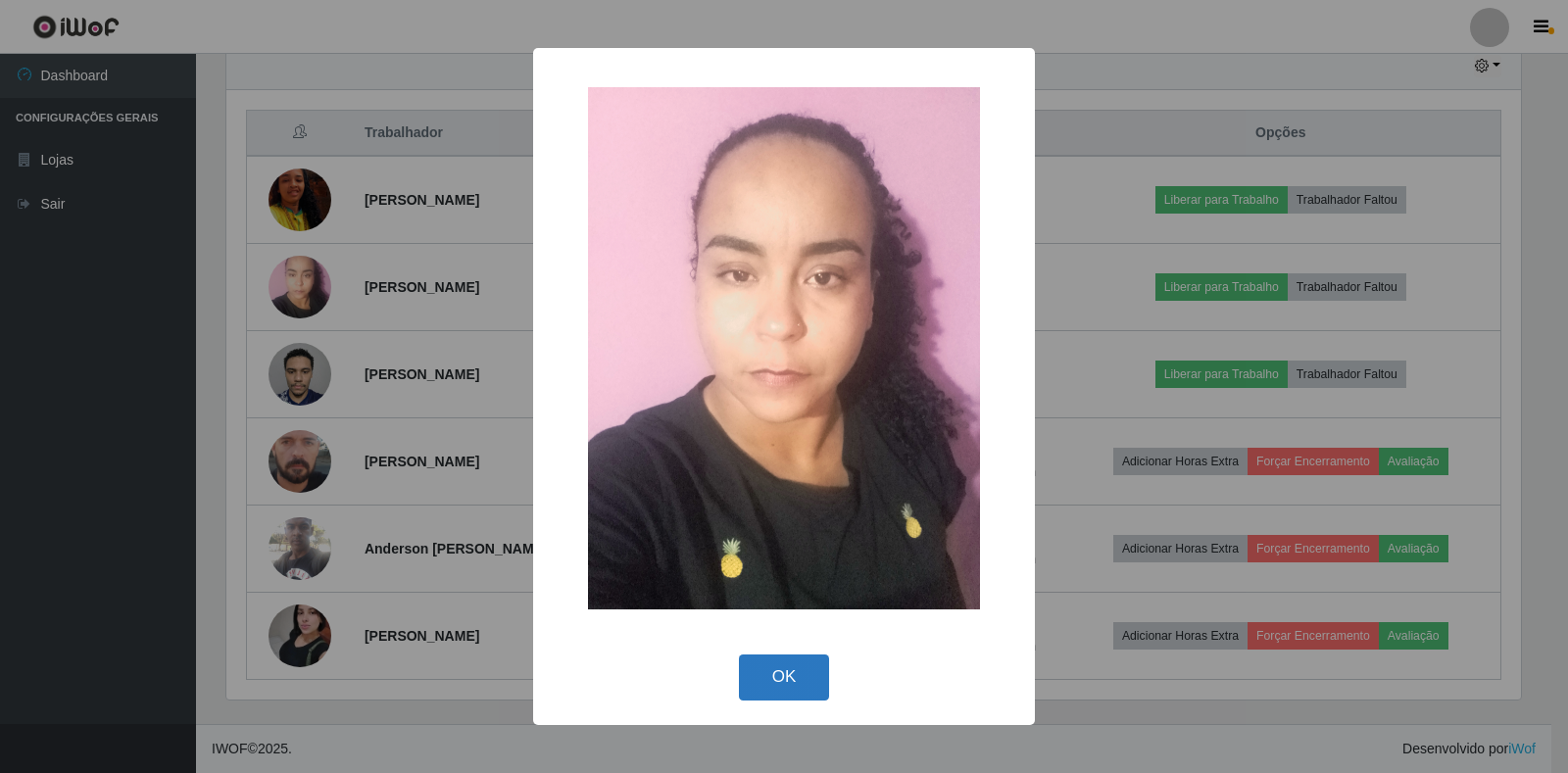
click at [765, 666] on button "OK" at bounding box center [784, 677] width 92 height 46
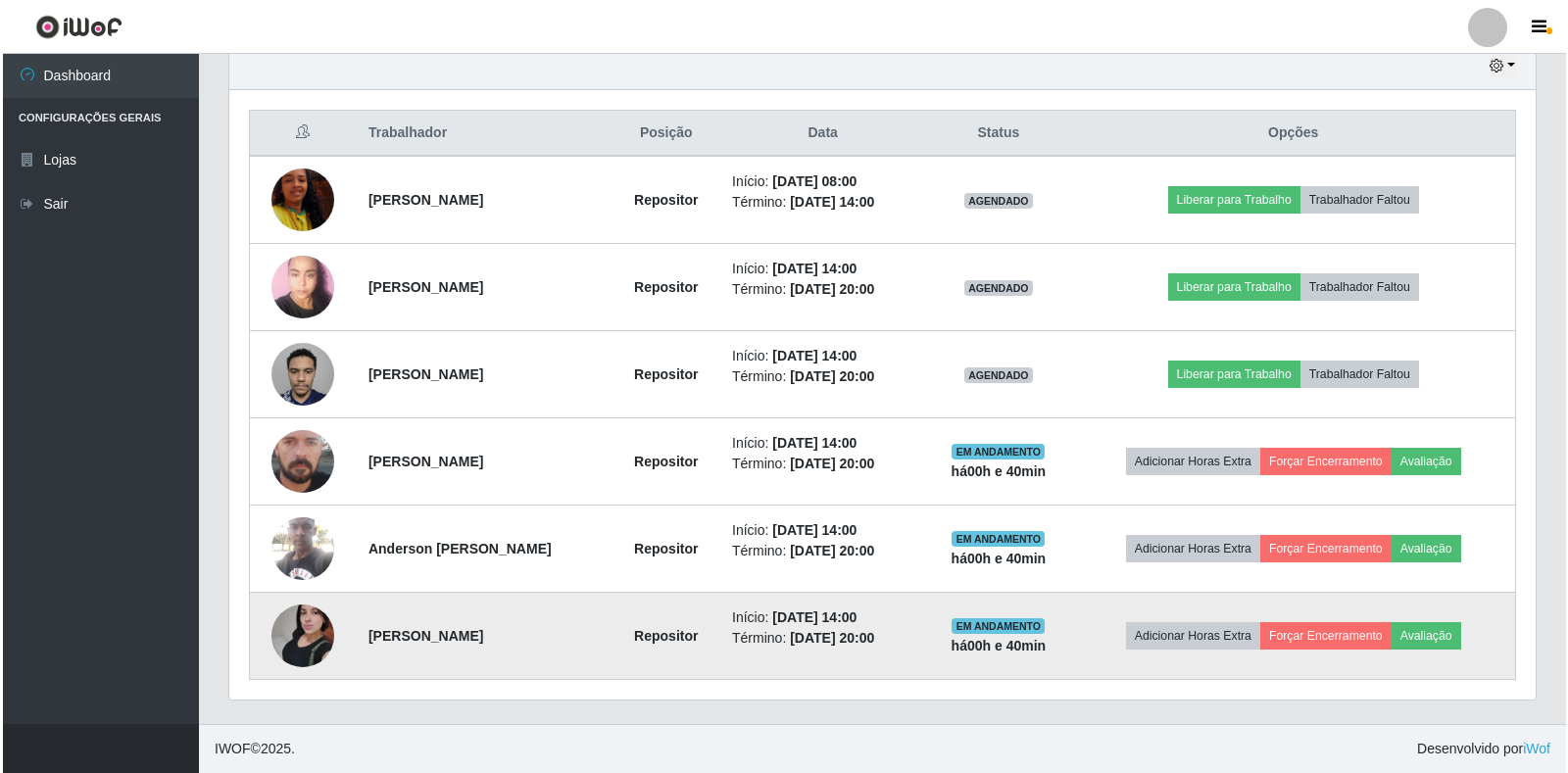
scroll to position [407, 1306]
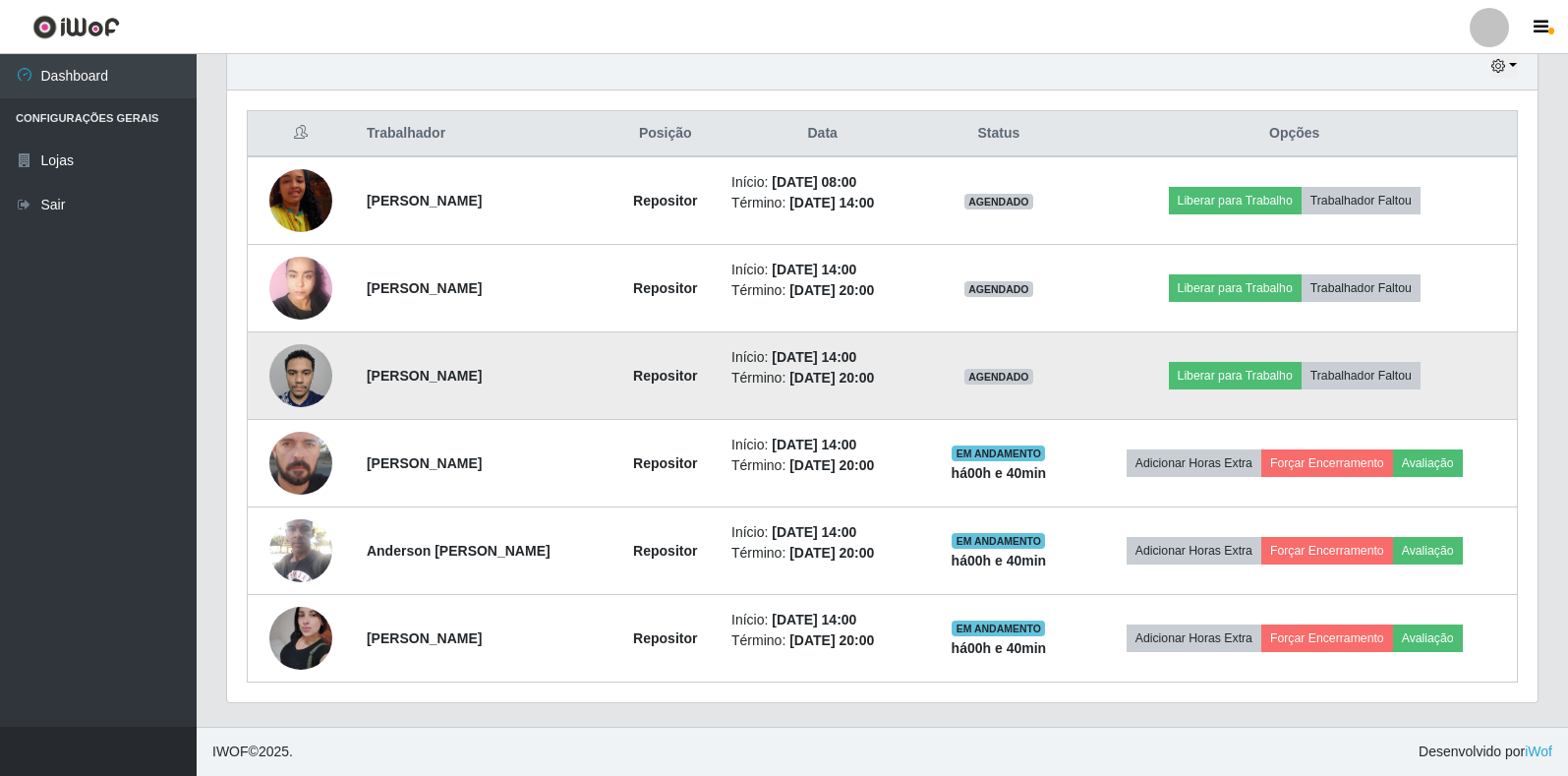
click at [307, 378] on img at bounding box center [301, 375] width 63 height 84
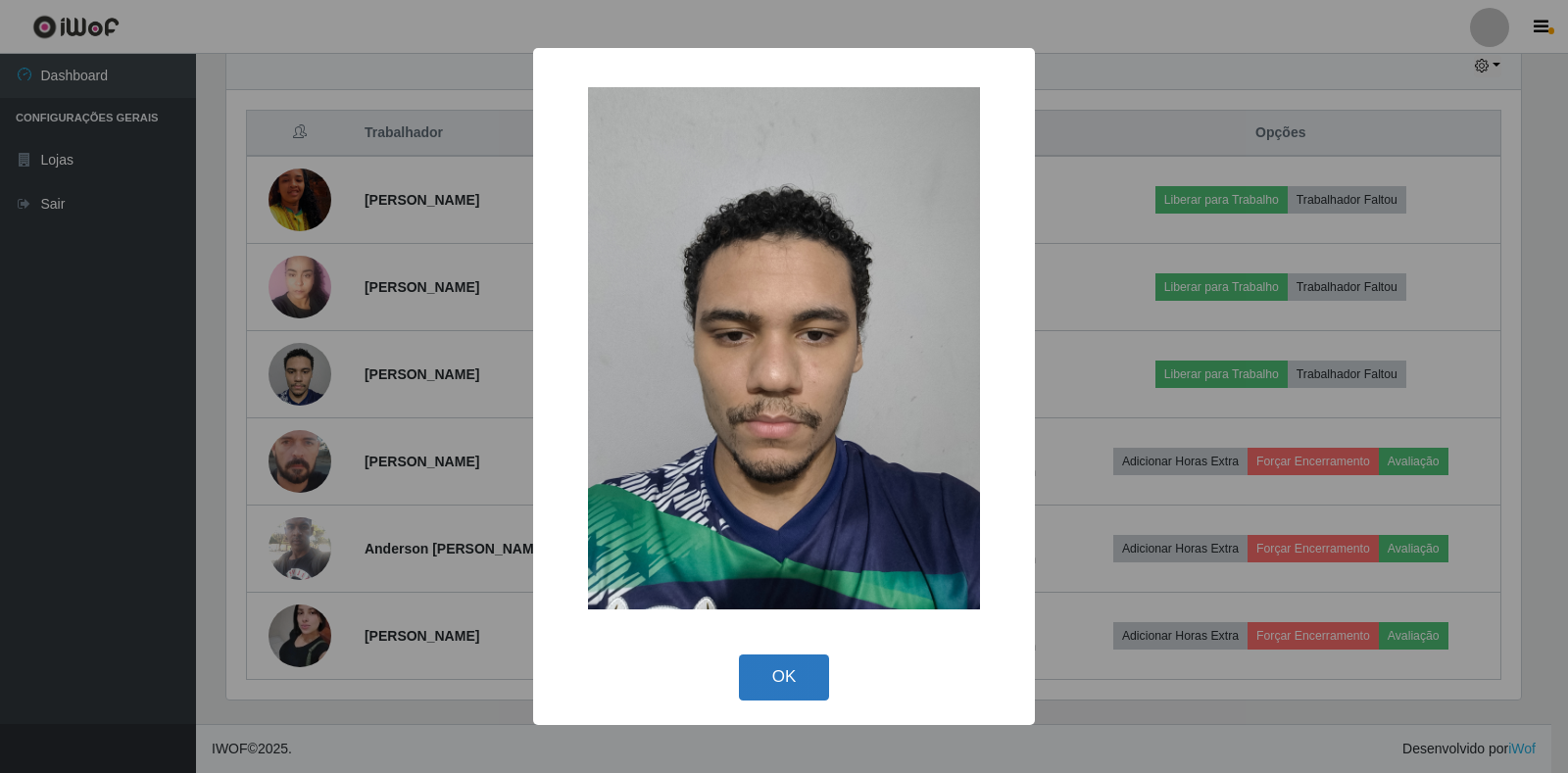
click at [800, 668] on button "OK" at bounding box center [784, 677] width 92 height 46
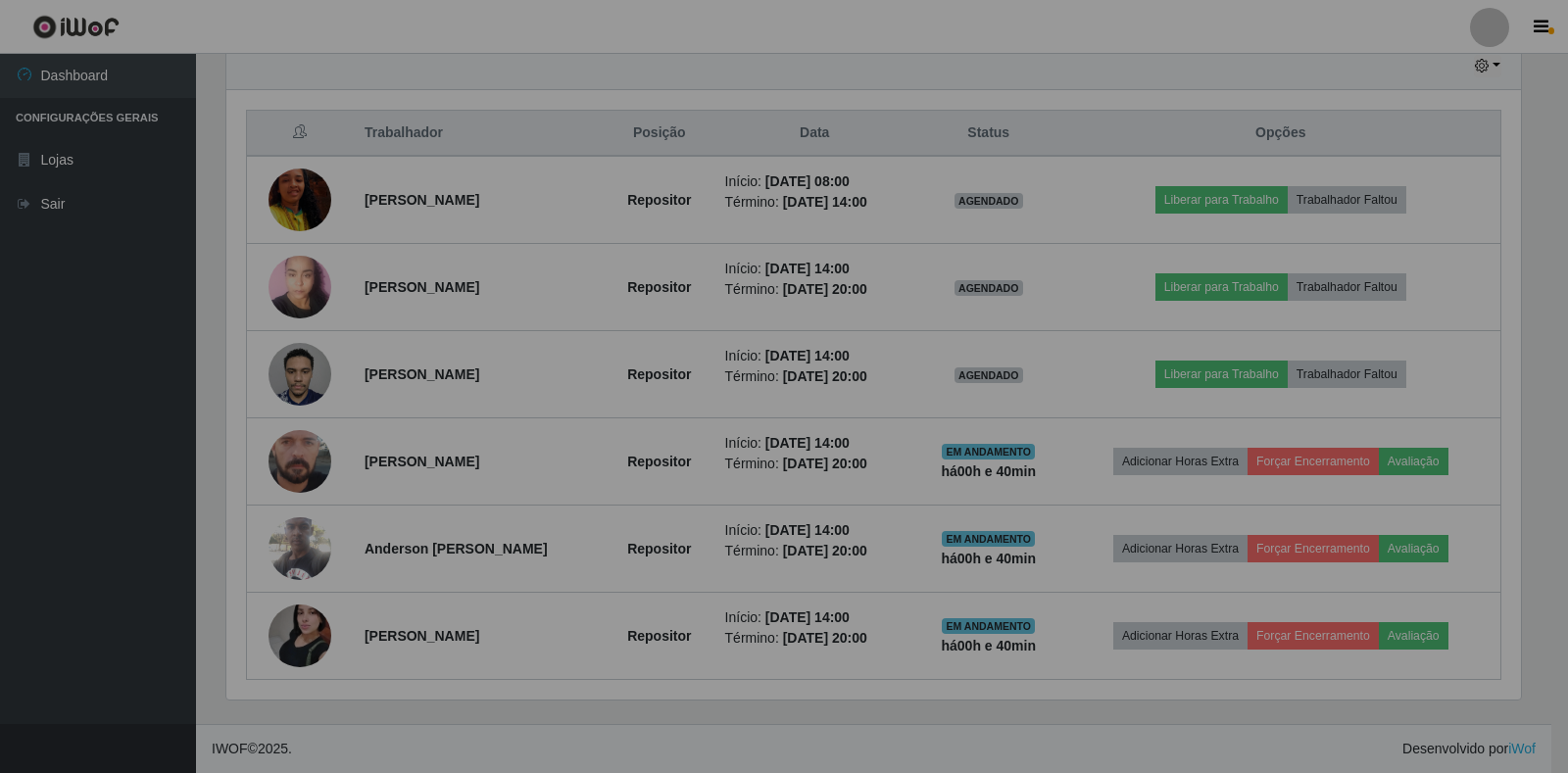
scroll to position [407, 1306]
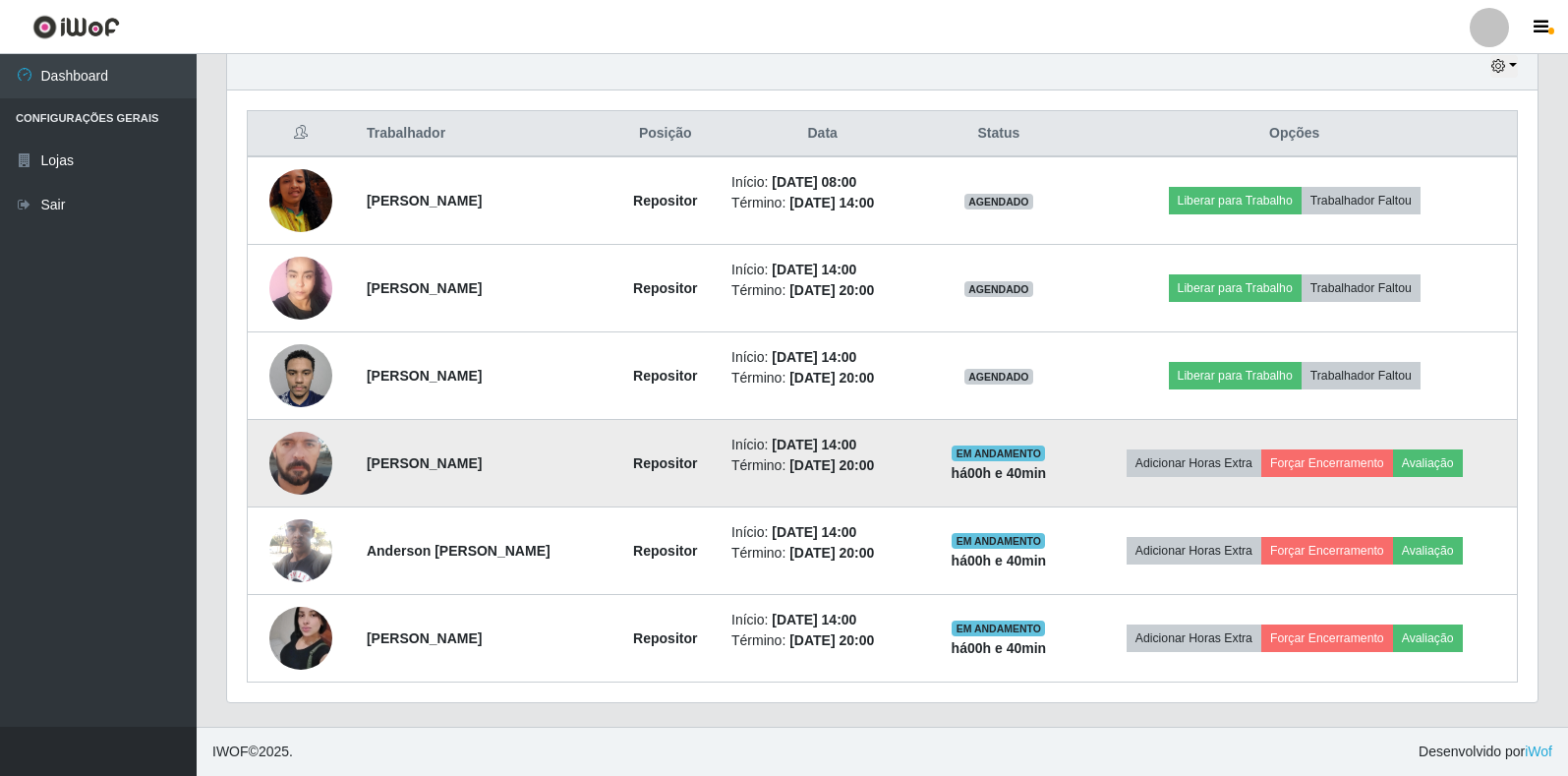
click at [283, 457] on img at bounding box center [301, 463] width 63 height 139
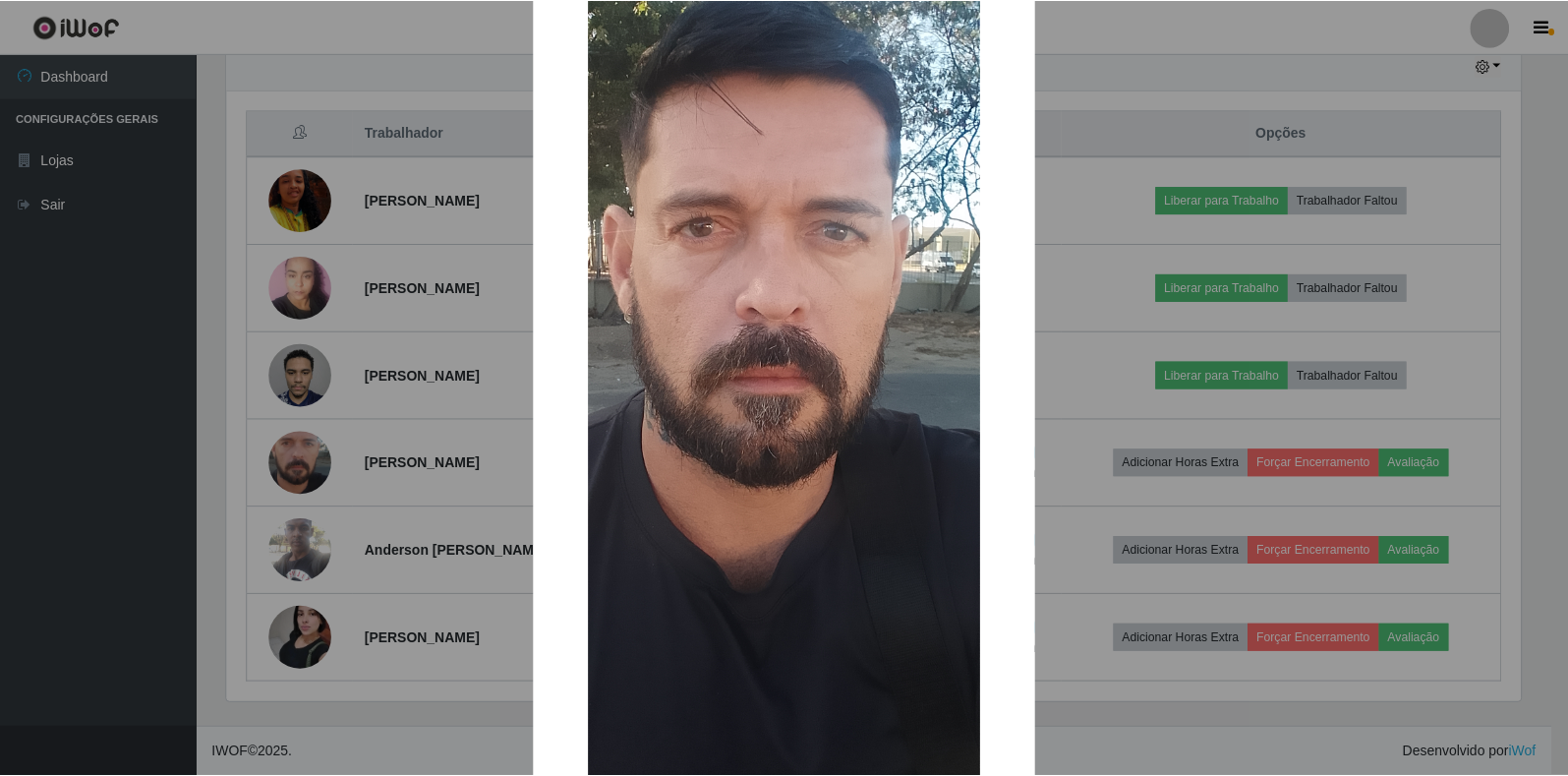
scroll to position [271, 0]
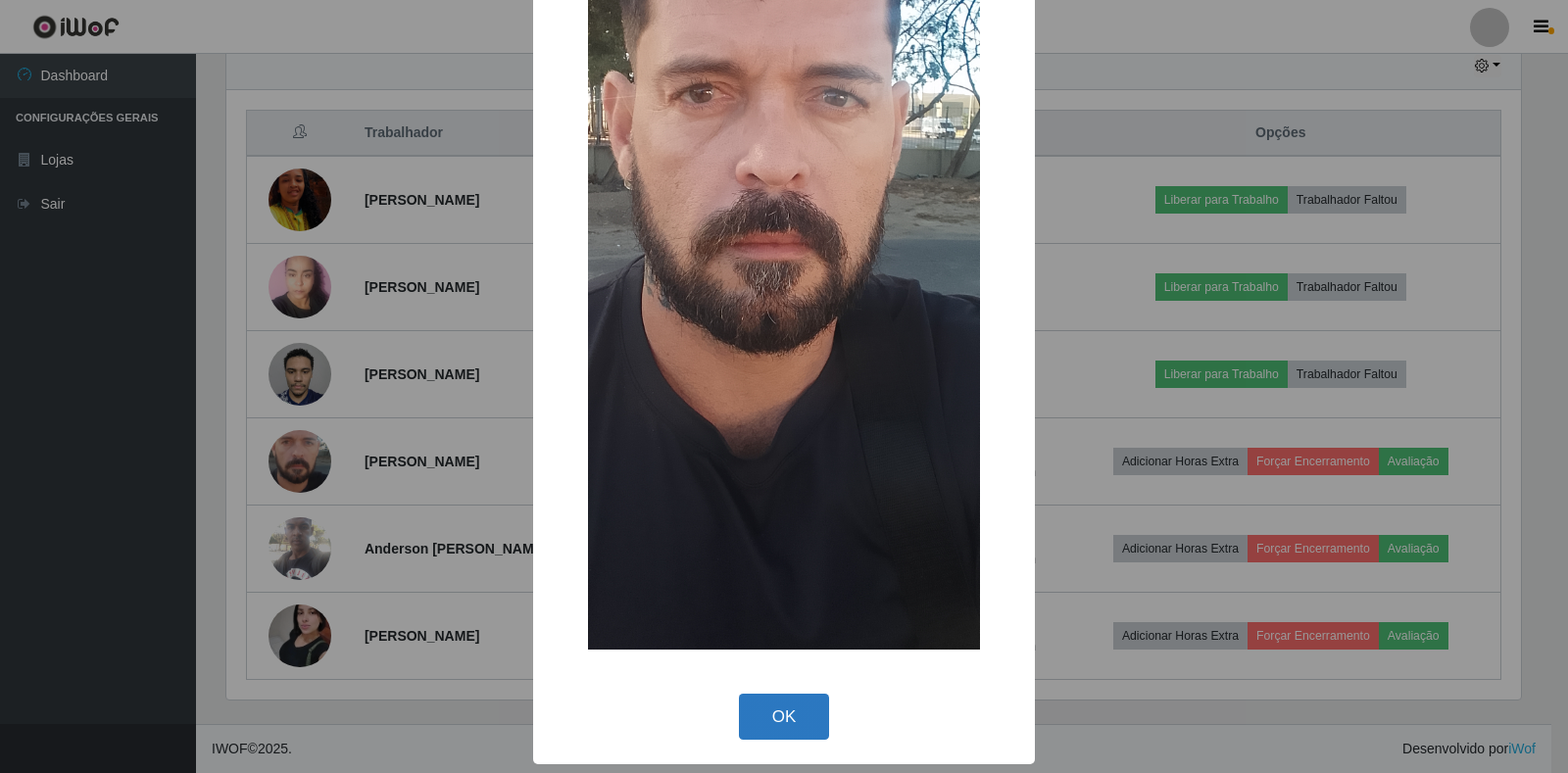
click at [797, 713] on button "OK" at bounding box center [784, 717] width 92 height 46
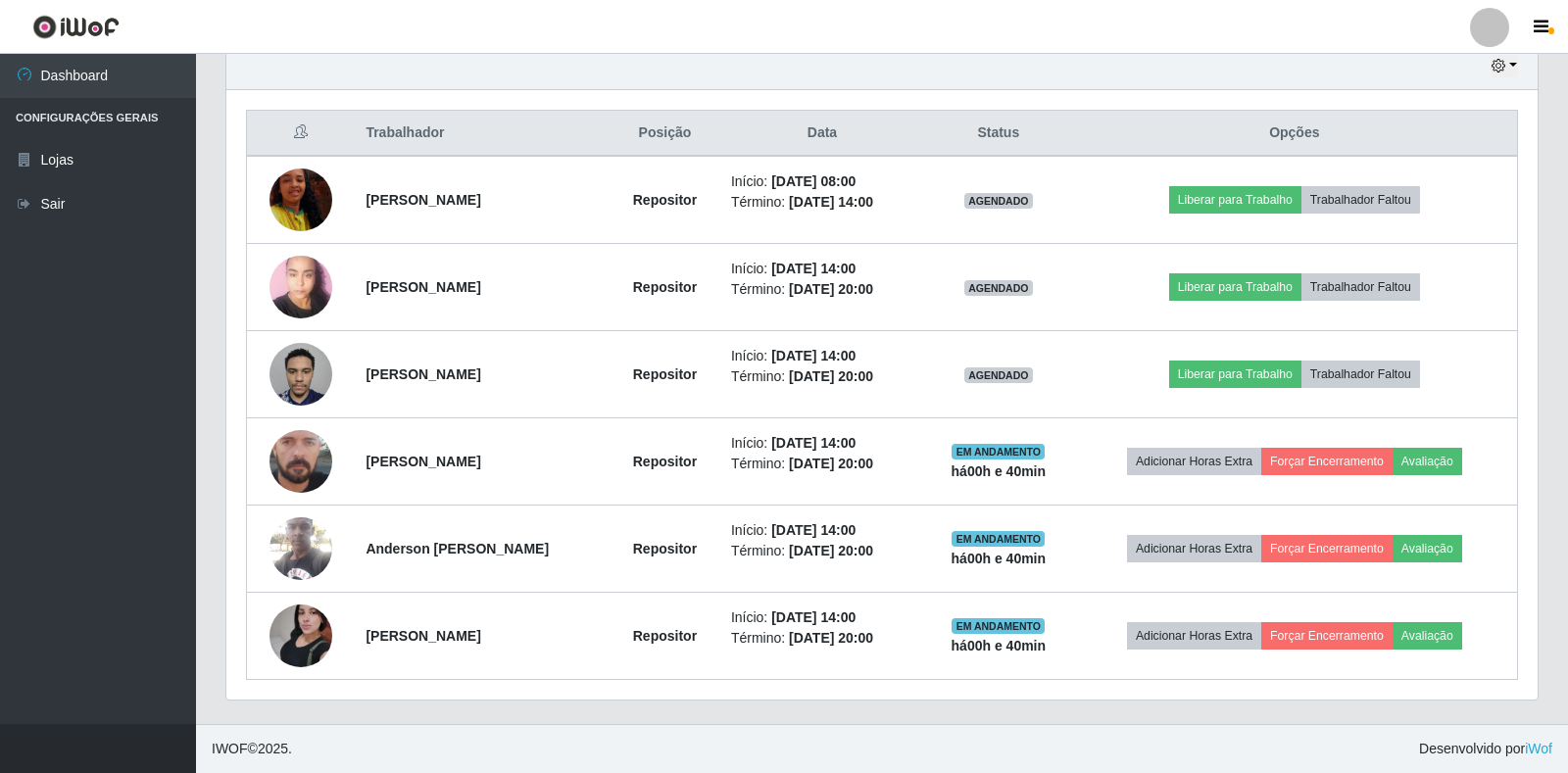
scroll to position [407, 1306]
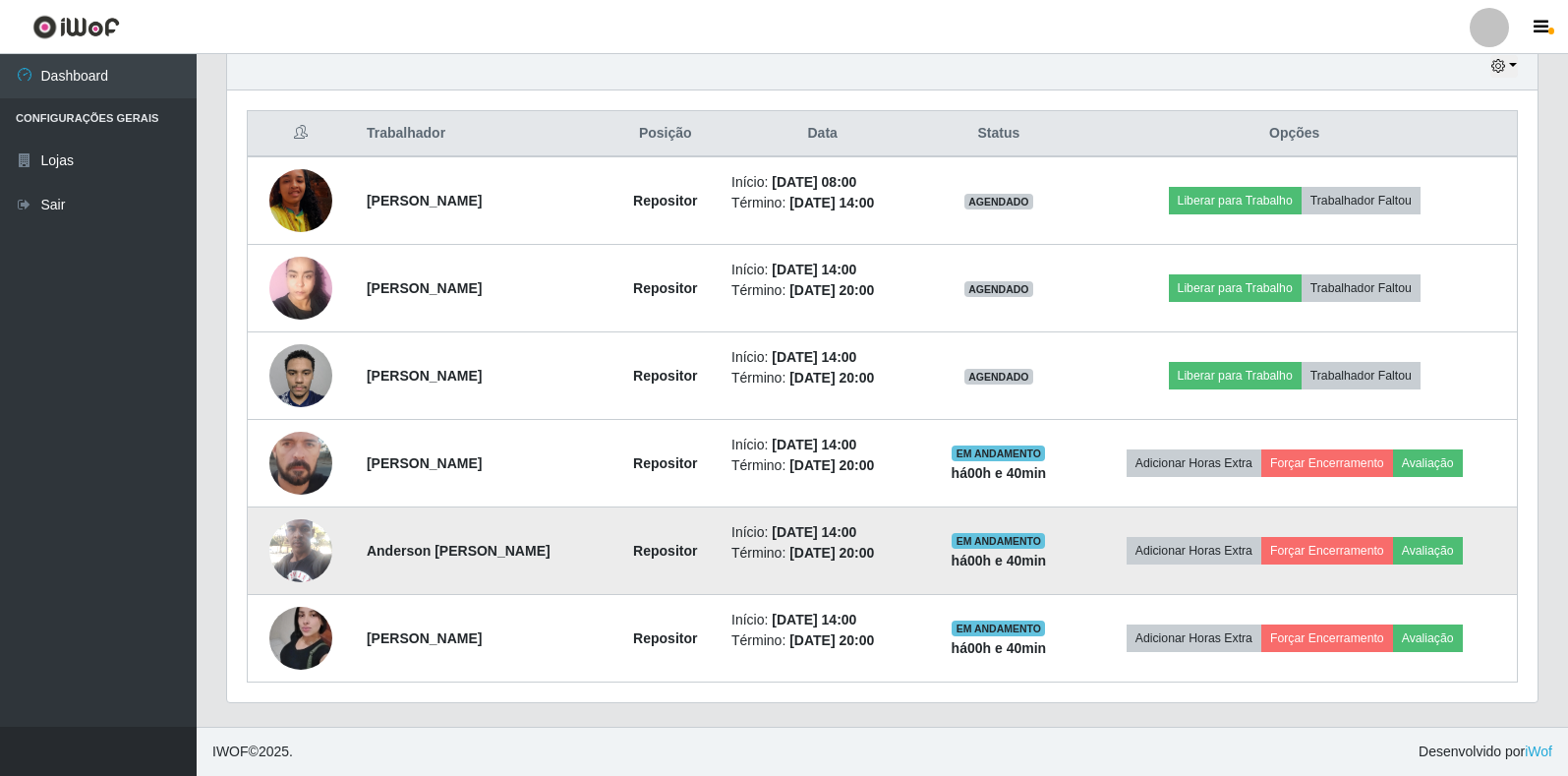
click at [312, 563] on img at bounding box center [301, 550] width 63 height 84
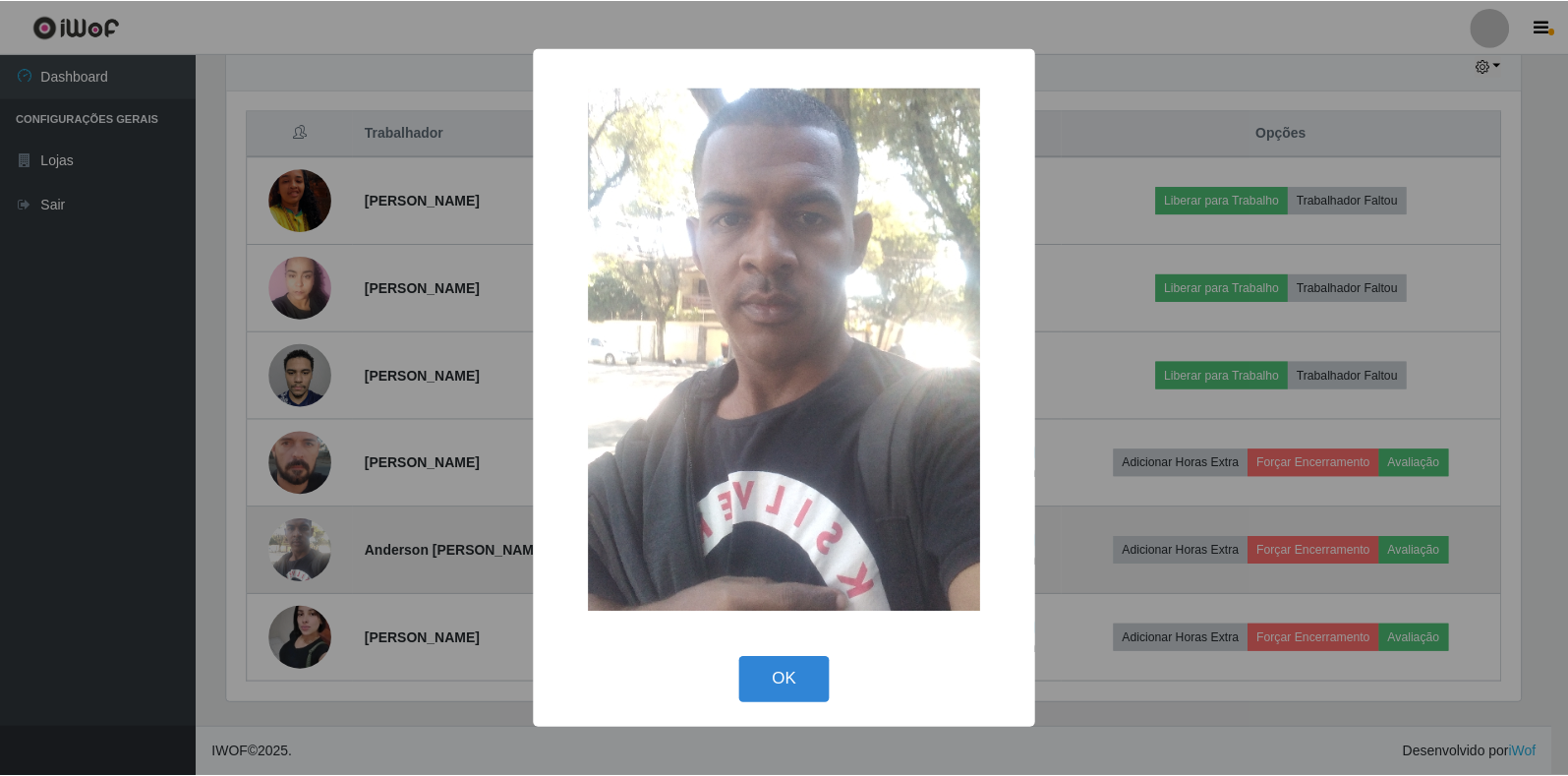
scroll to position [408, 1298]
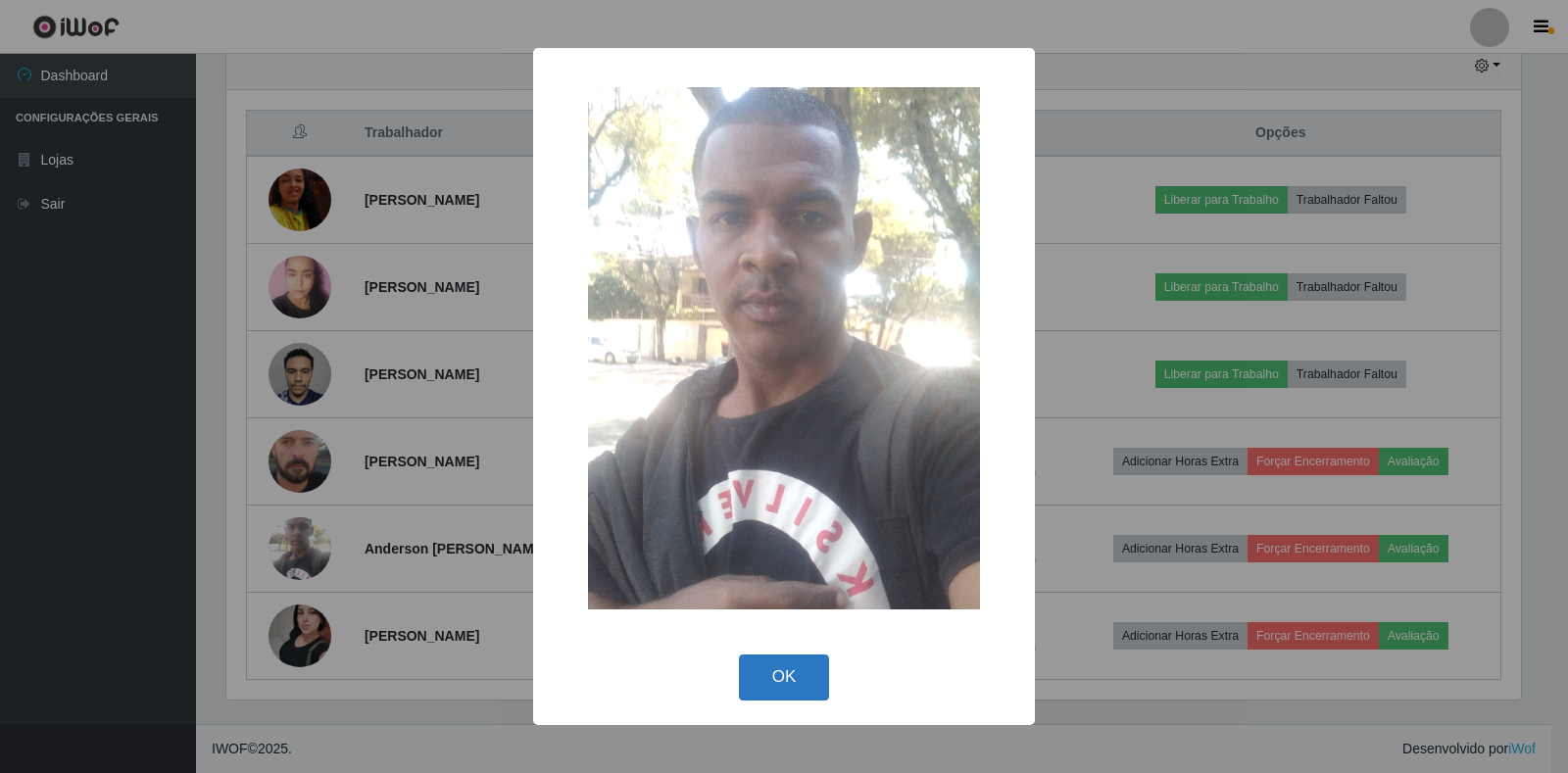
click at [777, 676] on button "OK" at bounding box center [784, 677] width 92 height 46
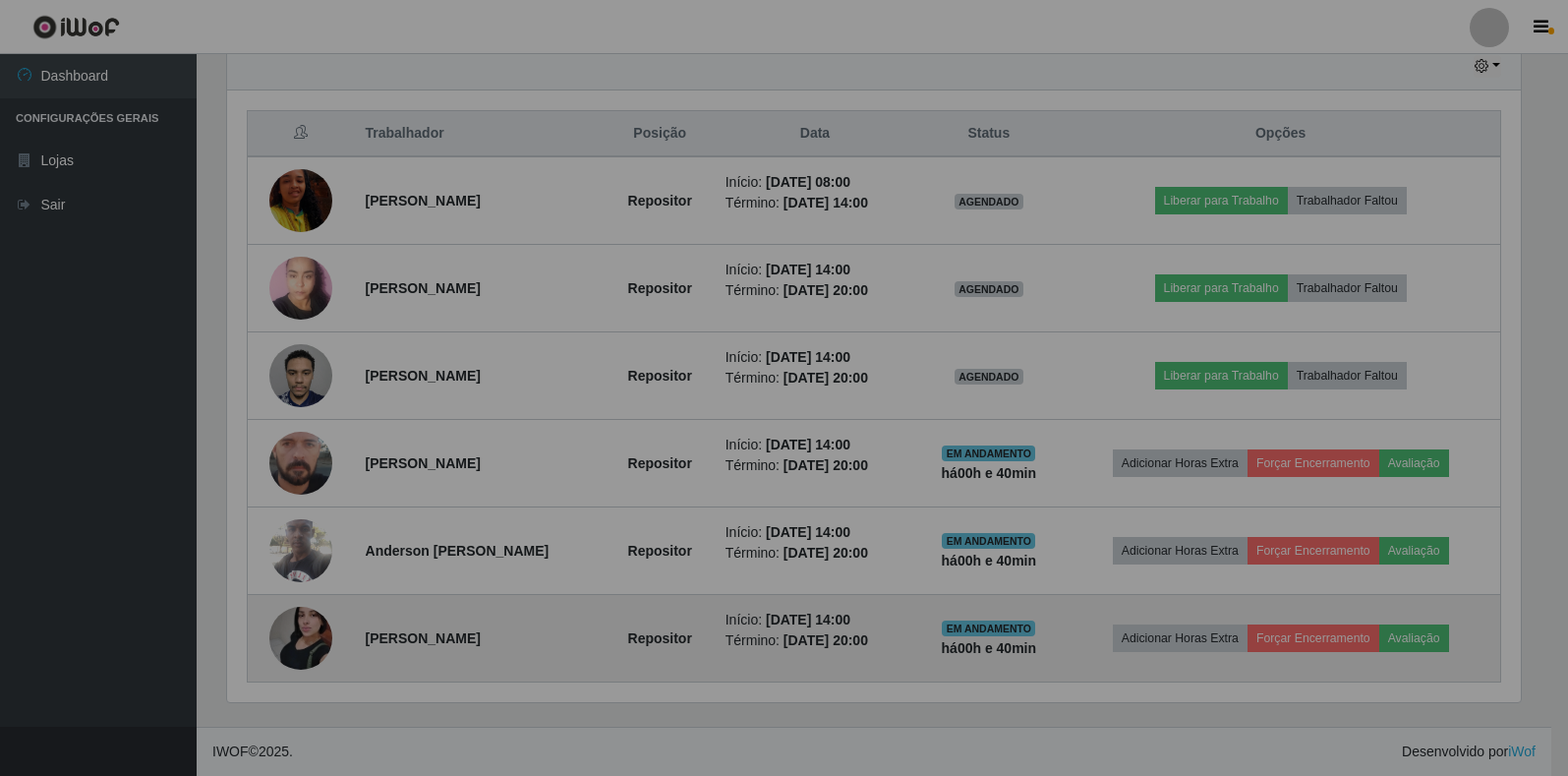
scroll to position [0, 0]
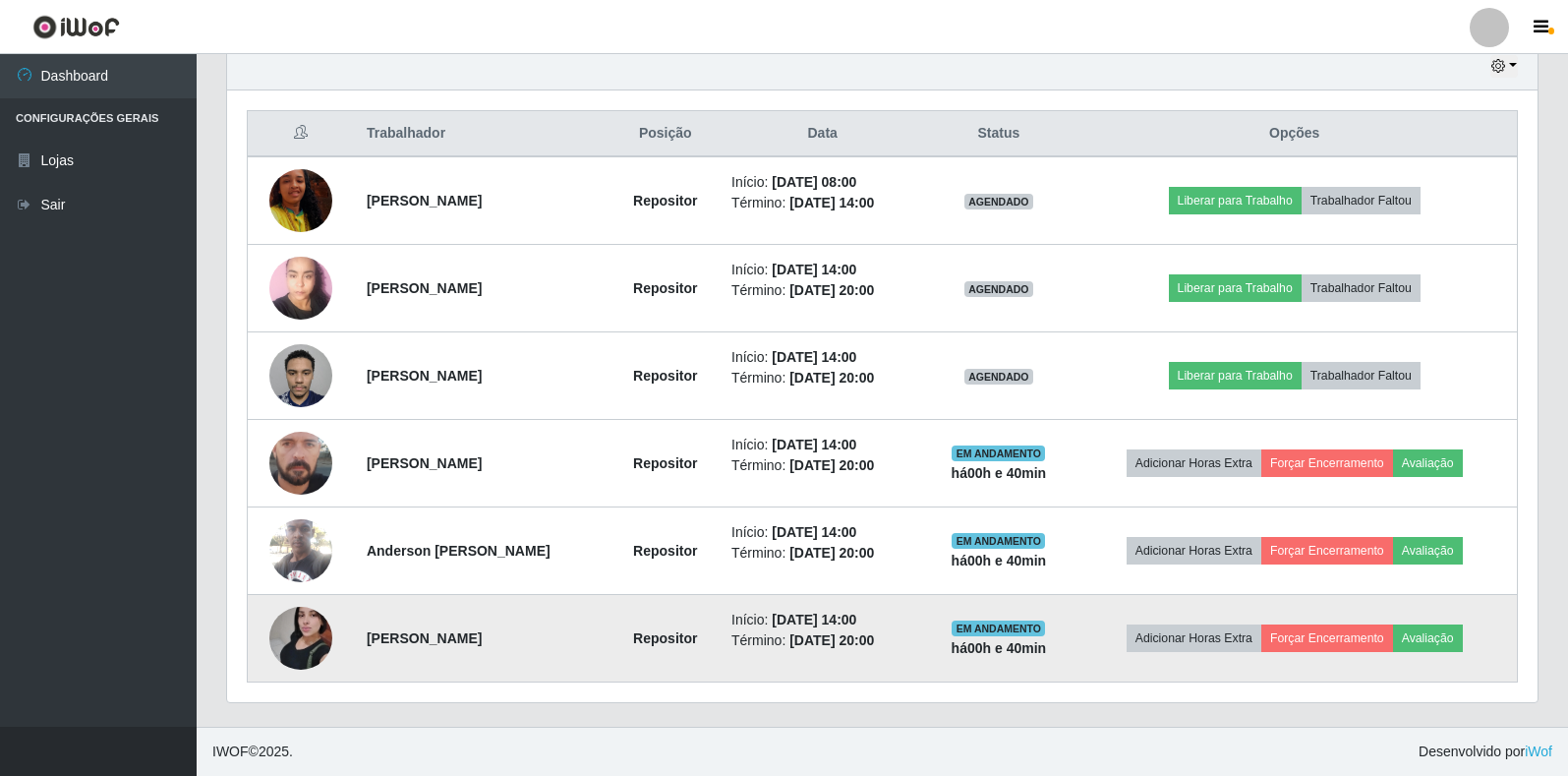
click at [319, 636] on img at bounding box center [301, 638] width 63 height 112
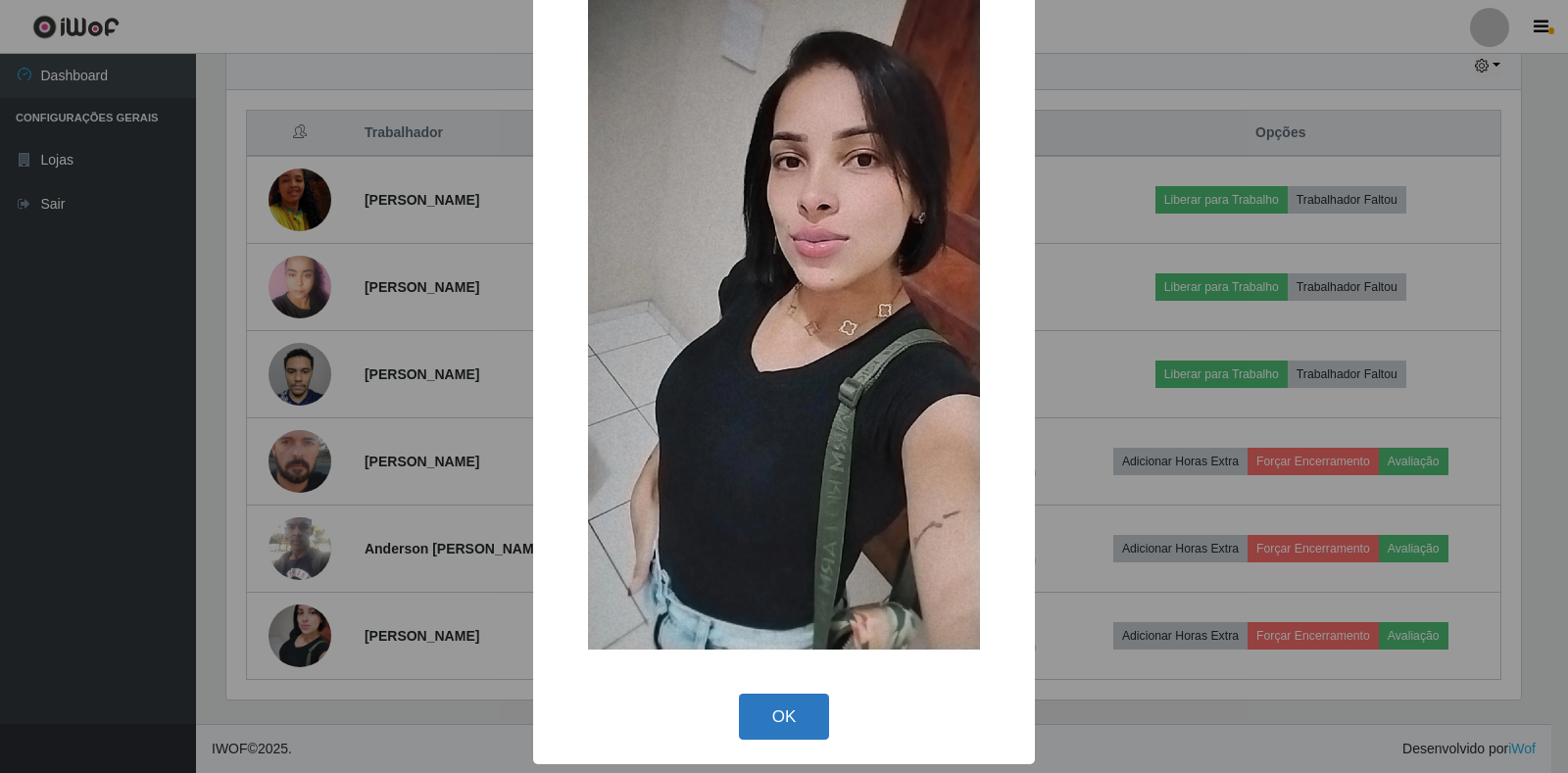
click at [758, 709] on button "OK" at bounding box center [784, 717] width 92 height 46
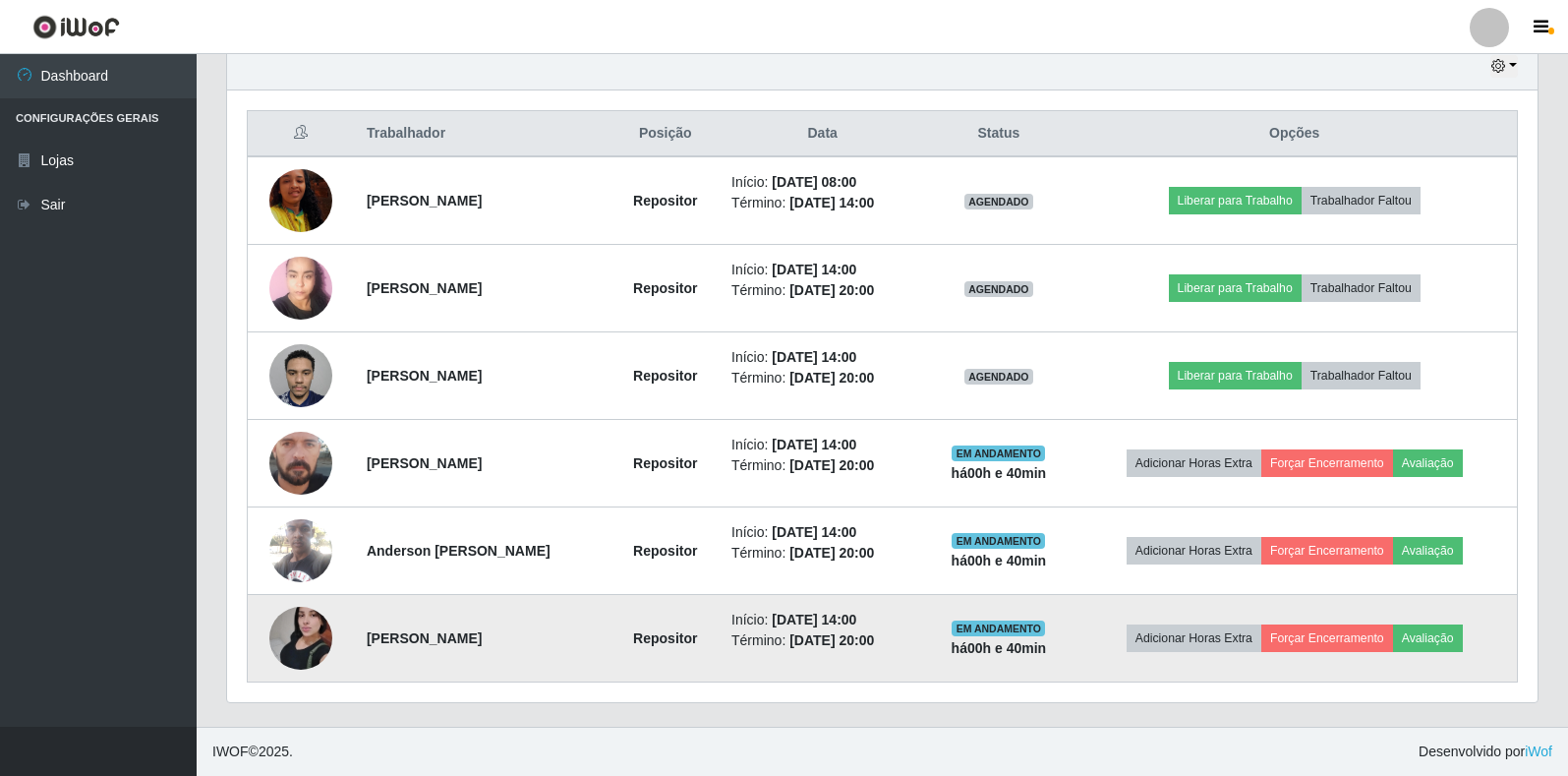
click at [302, 630] on img at bounding box center [301, 638] width 63 height 112
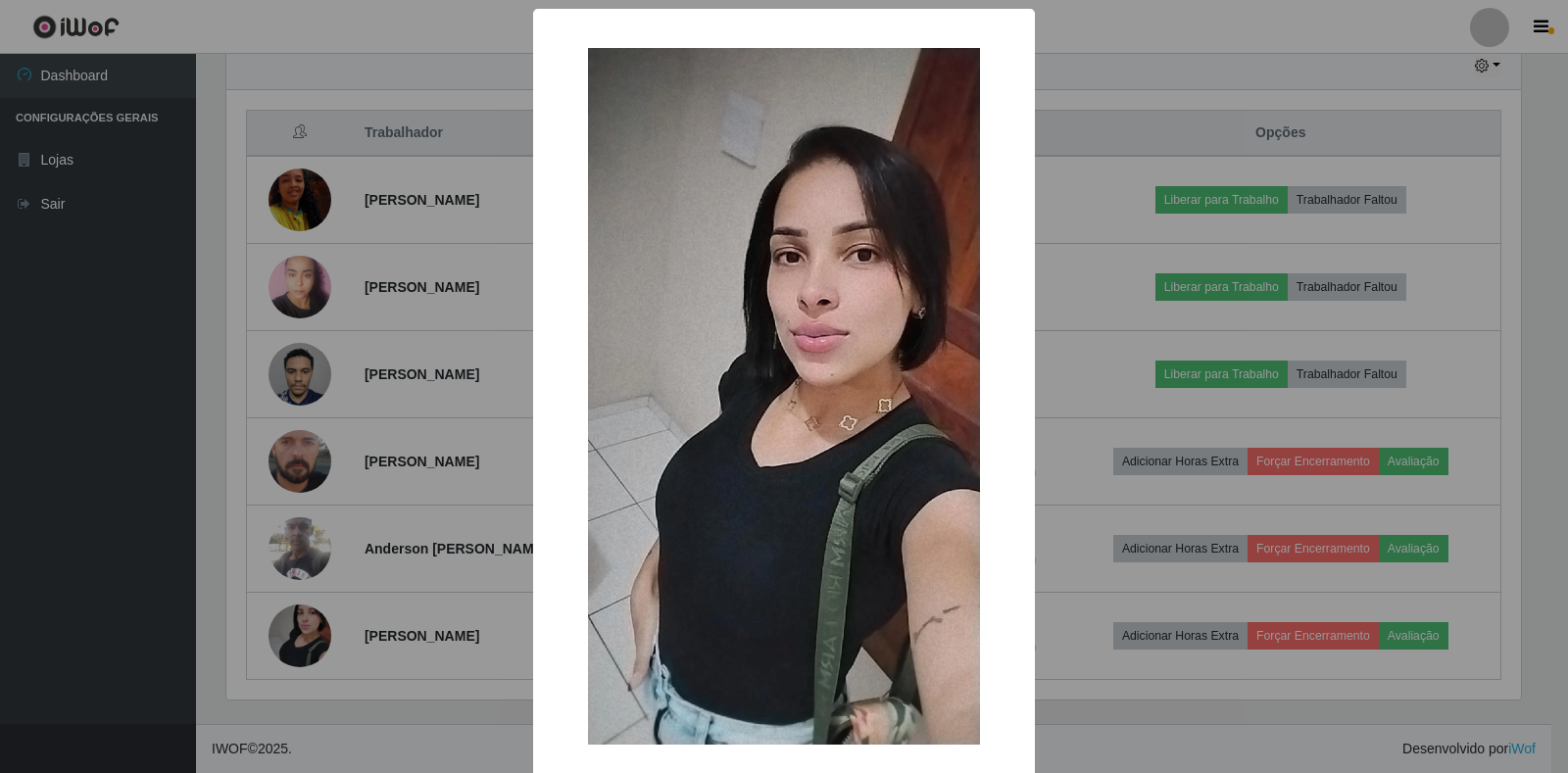
click at [295, 197] on div "× OK Cancel" at bounding box center [784, 386] width 1568 height 773
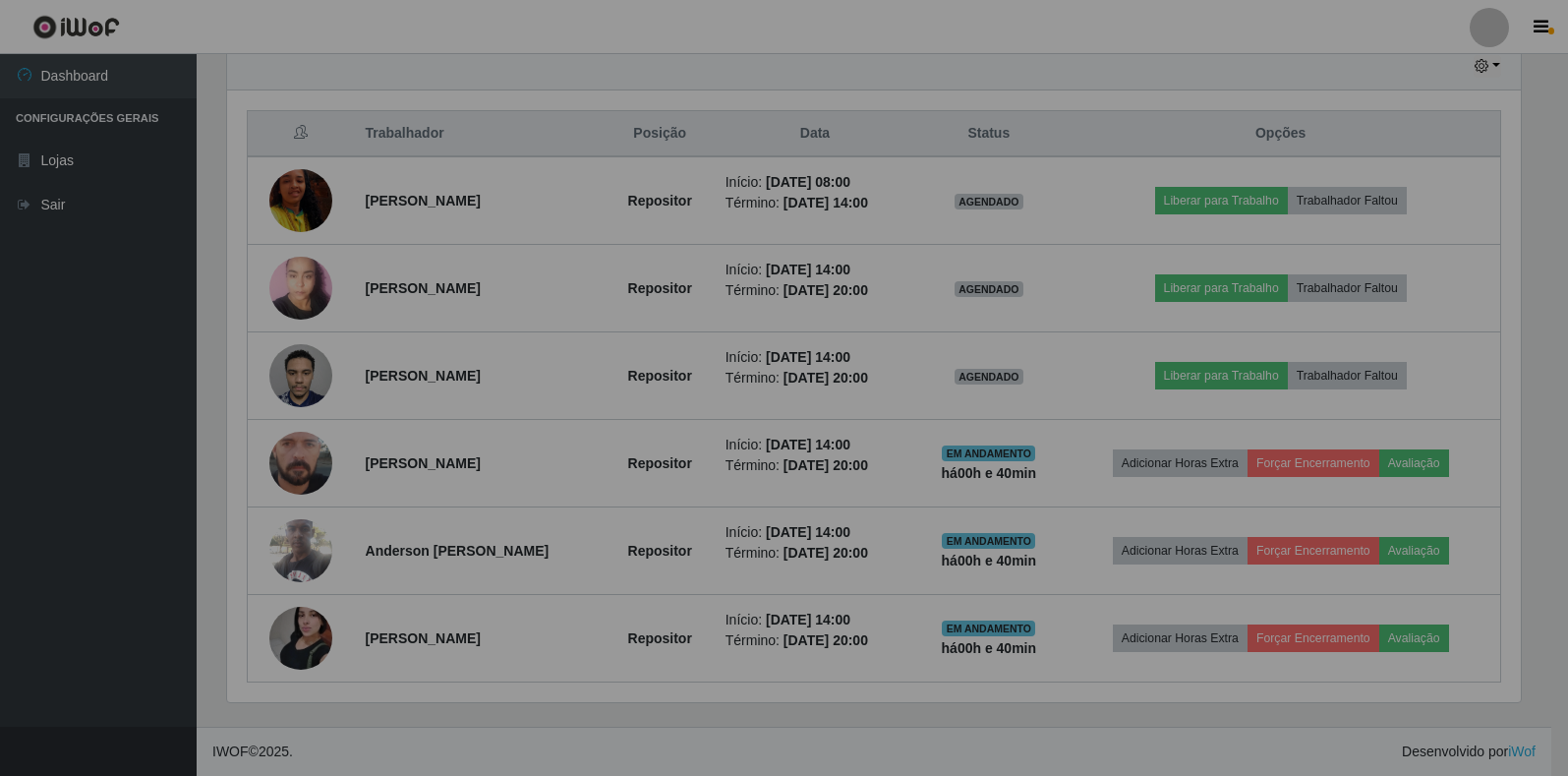
click at [296, 198] on img at bounding box center [301, 200] width 63 height 112
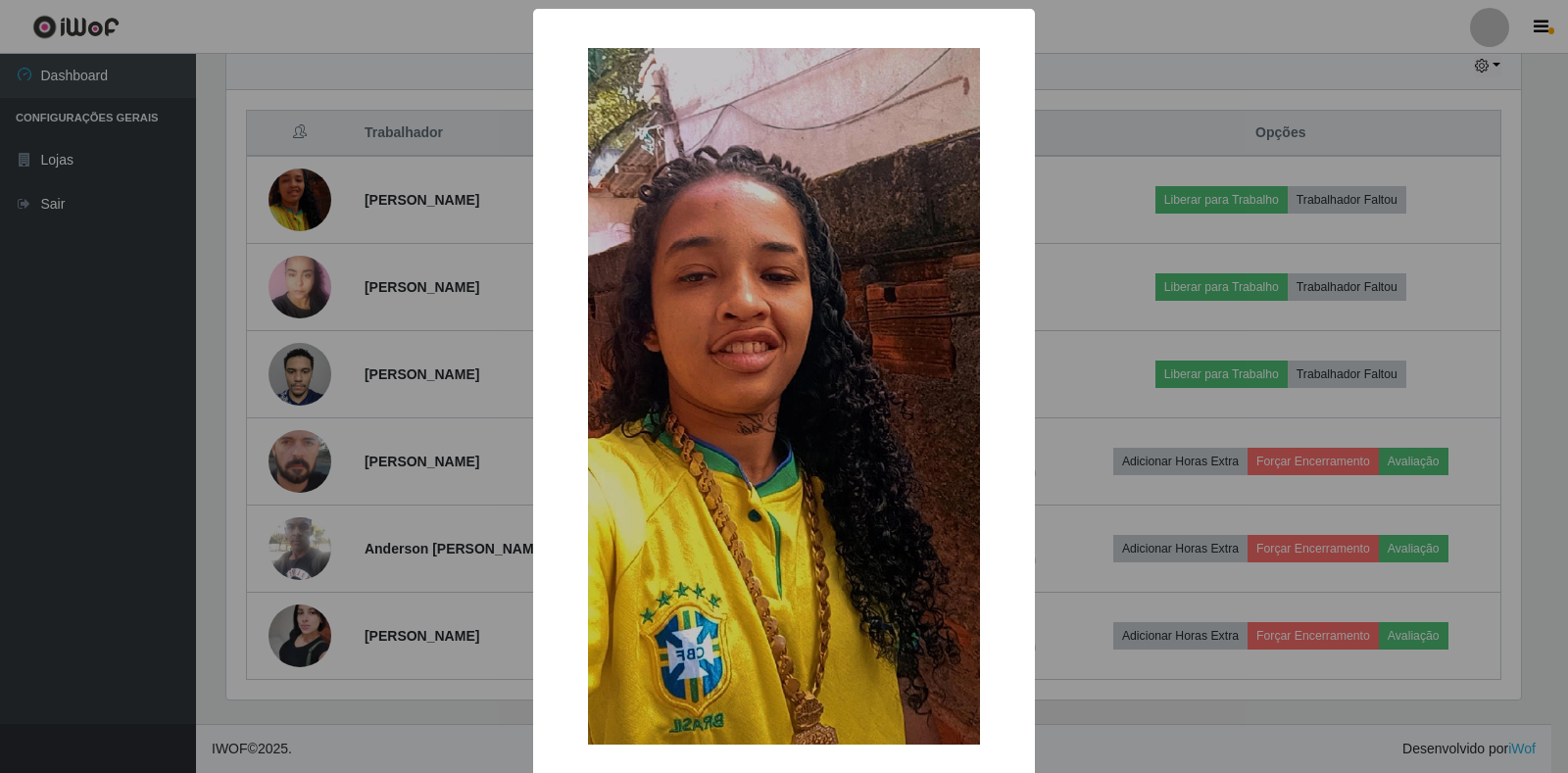
click at [474, 483] on div "× OK Cancel" at bounding box center [784, 386] width 1568 height 773
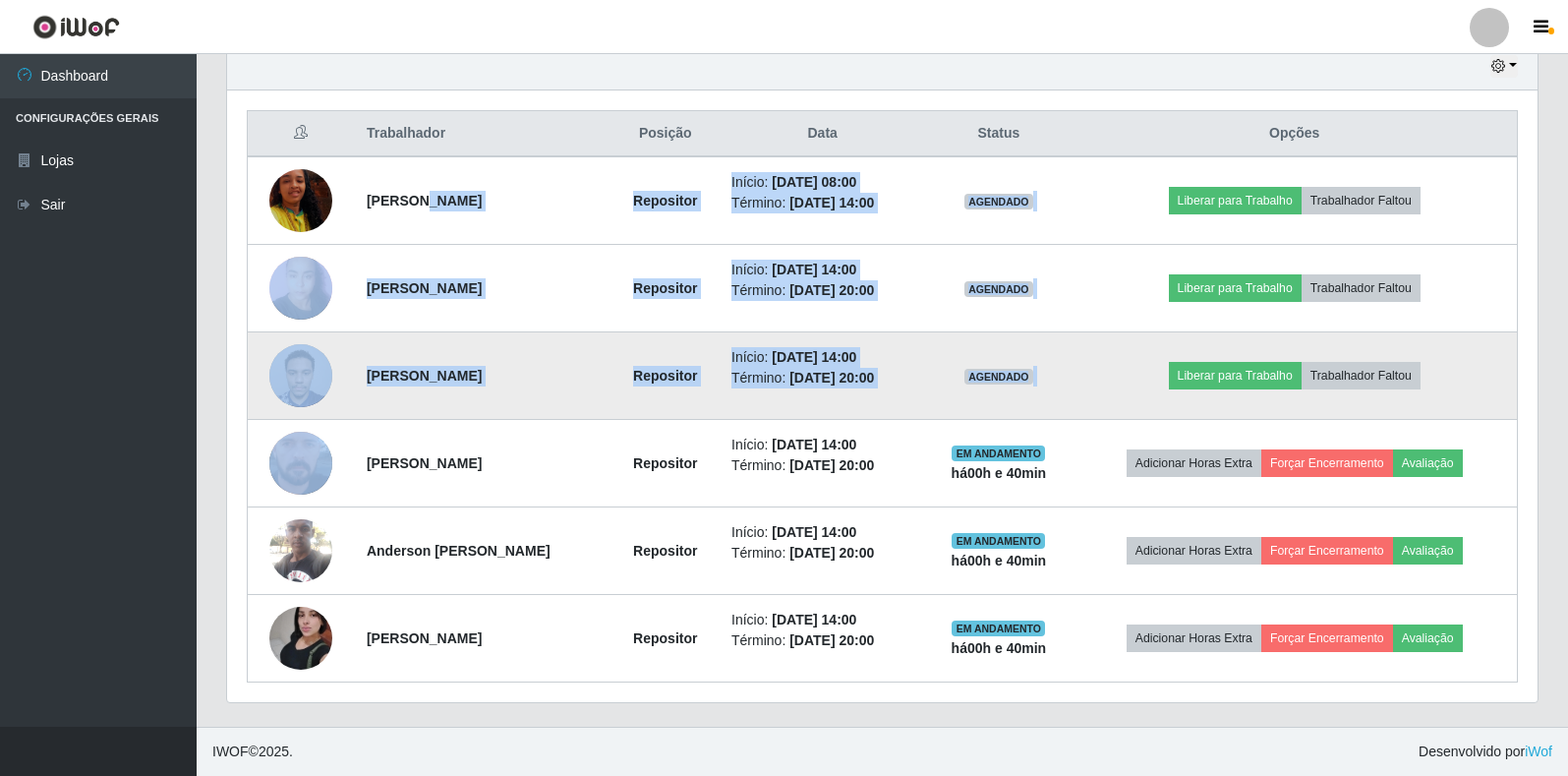
drag, startPoint x: 413, startPoint y: 197, endPoint x: 1445, endPoint y: 376, distance: 1047.4
click at [1444, 376] on tbody "[PERSON_NAME] Repositor Início: [DATE] 08:00 Término: [DATE] 14:00 AGENDADO Lib…" at bounding box center [883, 419] width 1271 height 526
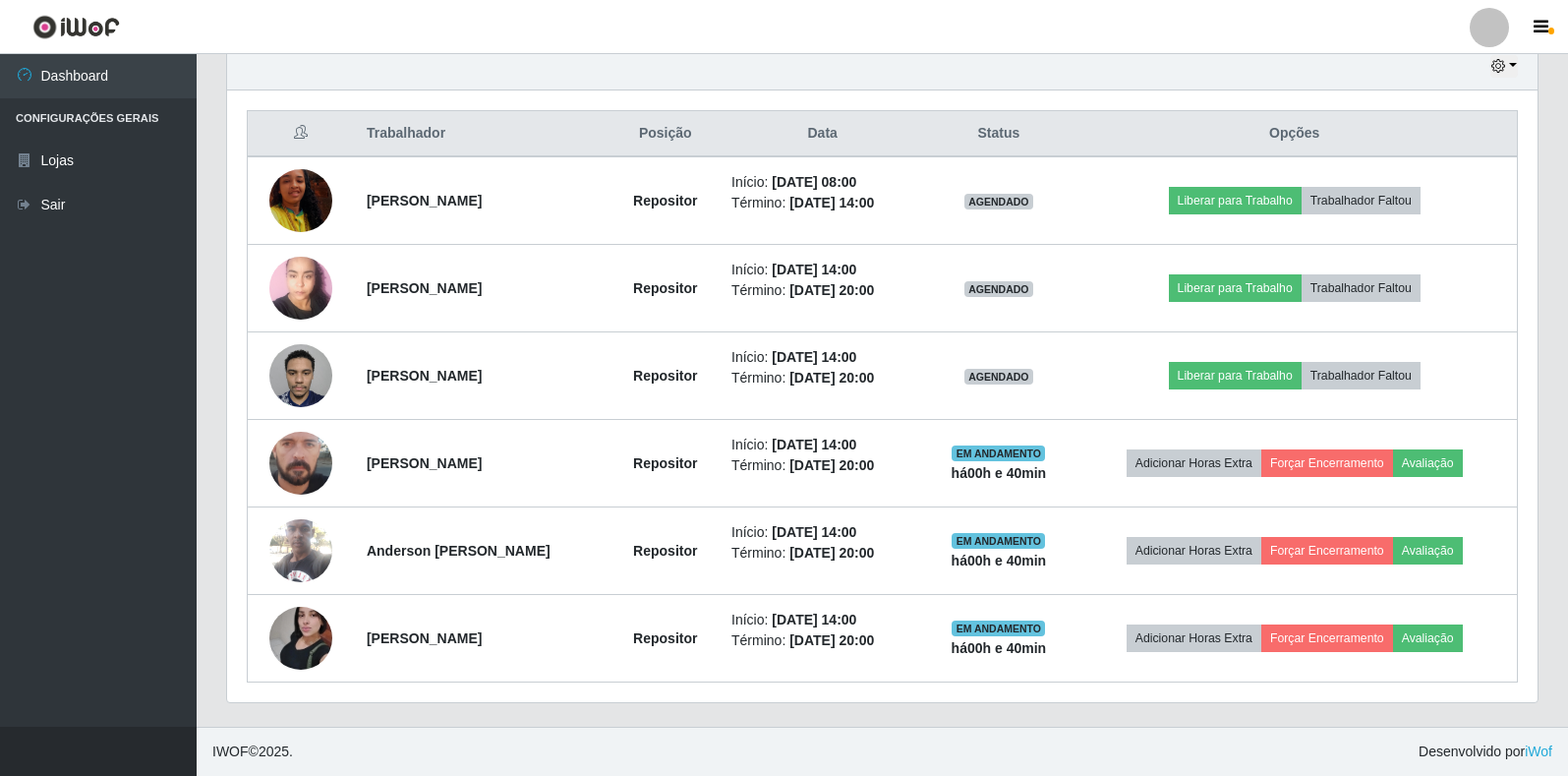
click at [1541, 318] on div "Hoje 1 dia 3 dias 1 Semana Não encerrados Trabalhador Posição Data Status Opçõe…" at bounding box center [882, 385] width 1342 height 685
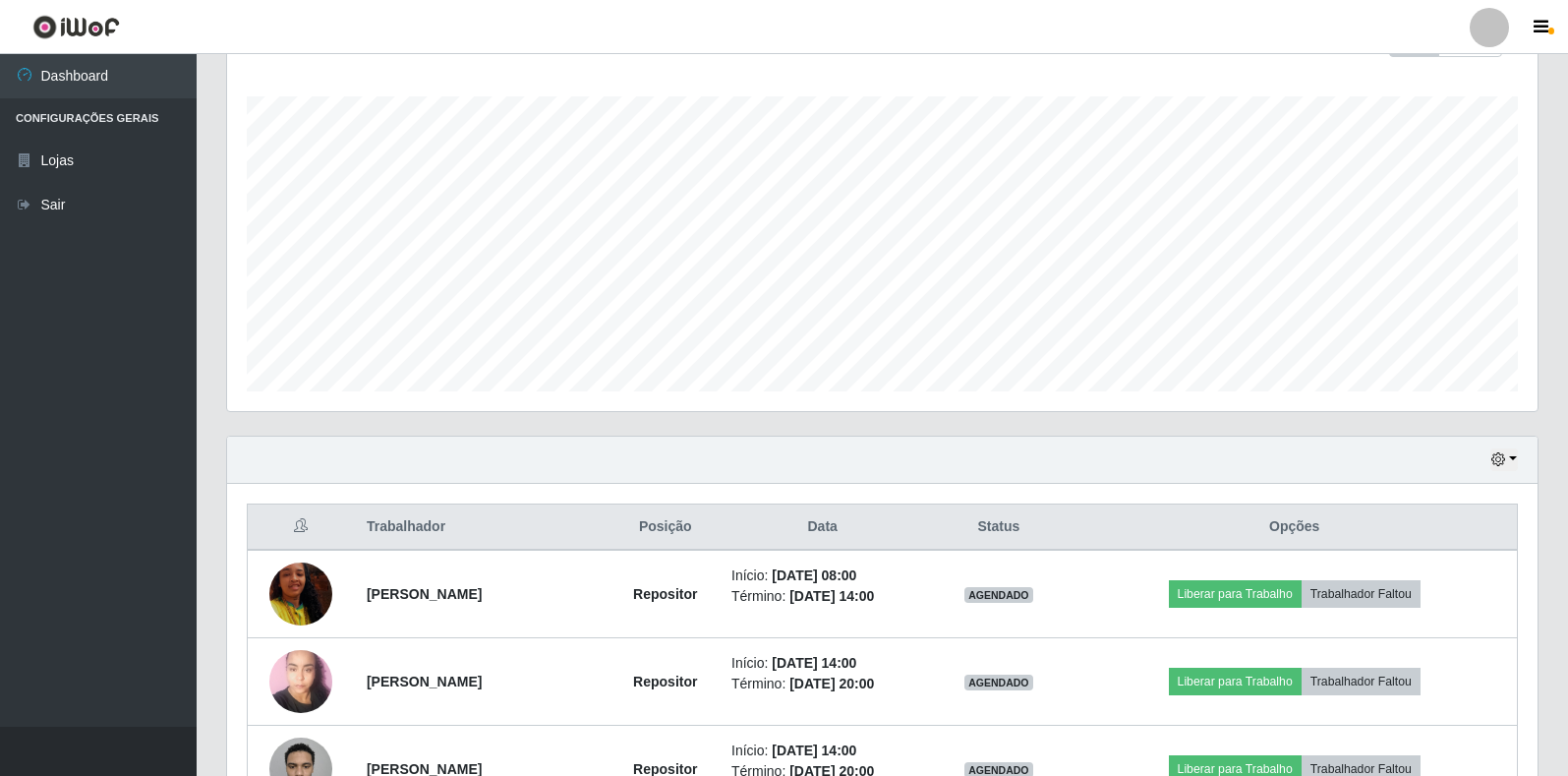
scroll to position [214, 0]
